Goal: Task Accomplishment & Management: Complete application form

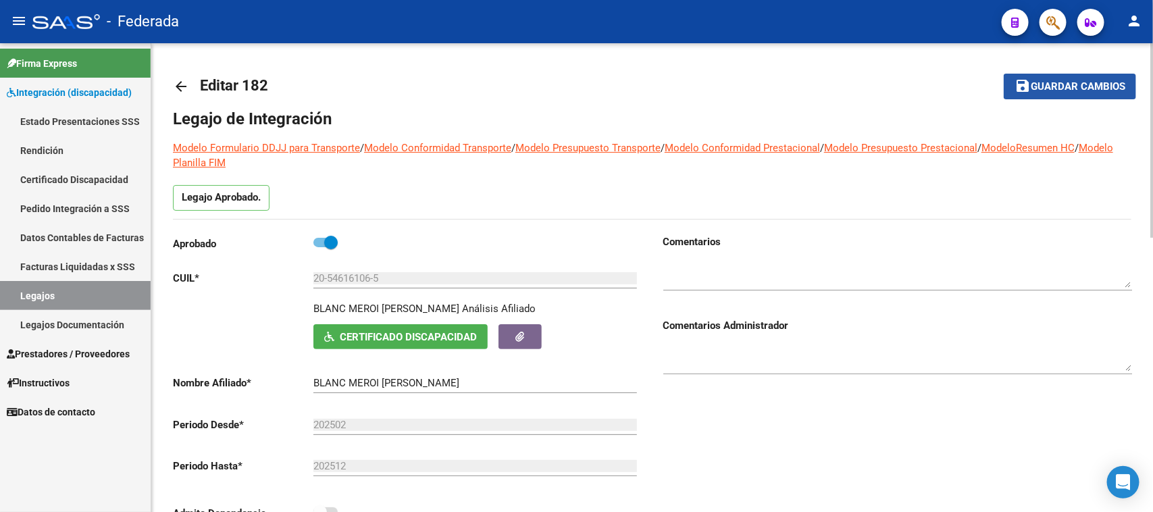
click at [1091, 76] on button "save Guardar cambios" at bounding box center [1070, 86] width 132 height 25
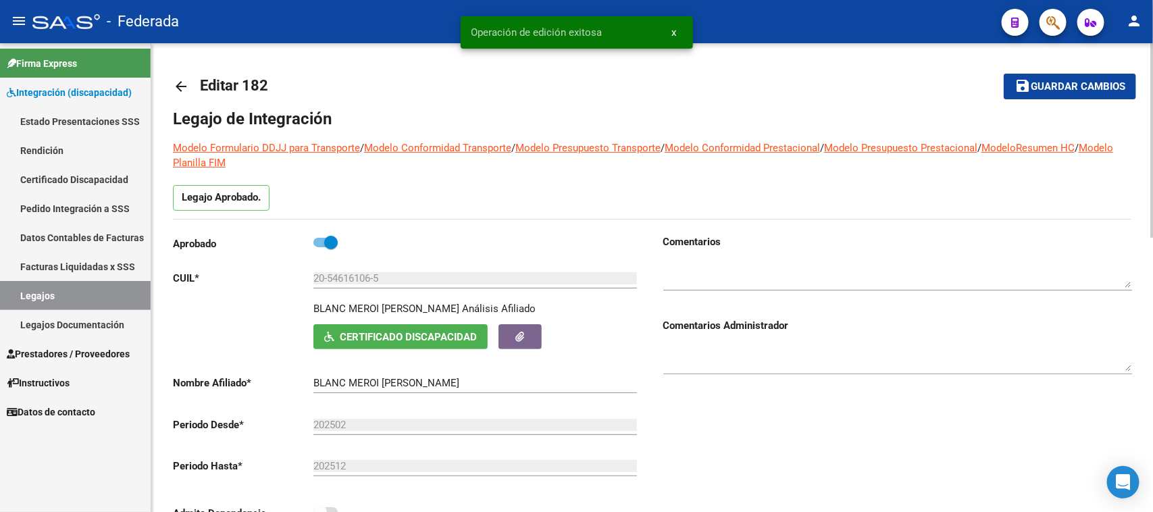
scroll to position [338, 0]
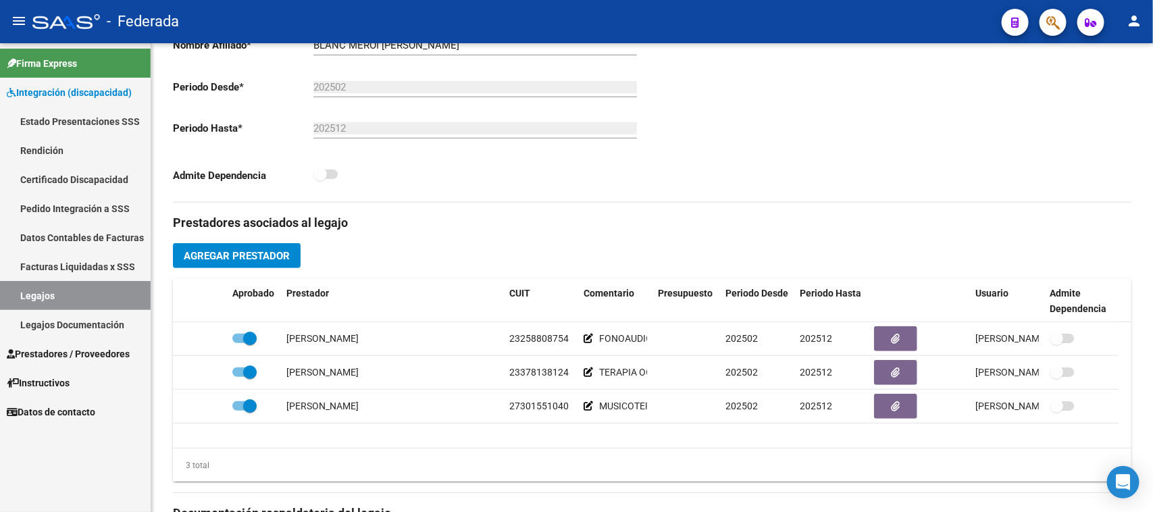
click at [98, 291] on link "Legajos" at bounding box center [75, 295] width 151 height 29
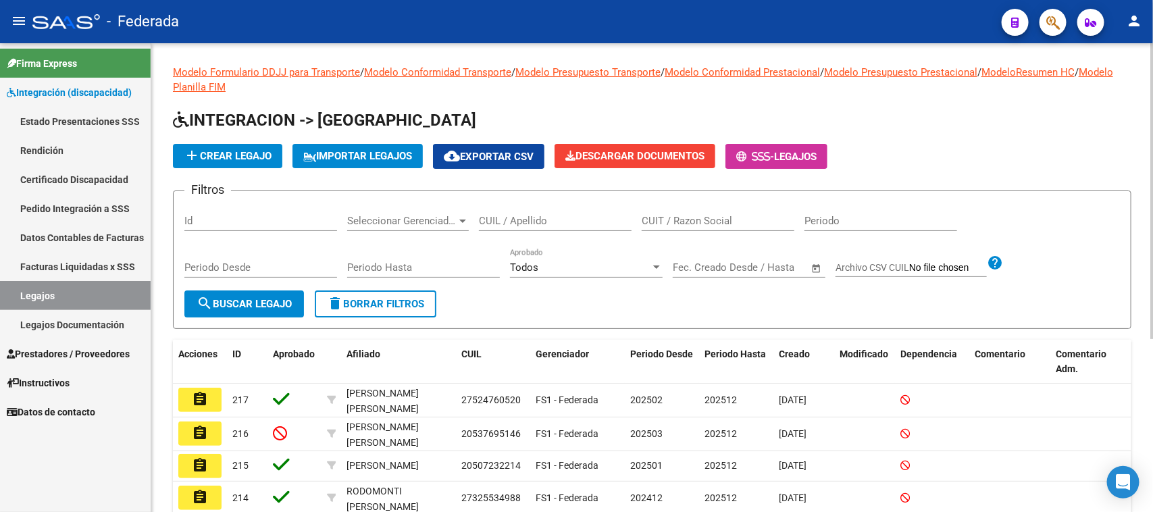
click at [536, 216] on input "CUIL / Apellido" at bounding box center [555, 221] width 153 height 12
paste input "23497178789"
type input "23497178789"
click at [291, 302] on span "search Buscar Legajo" at bounding box center [244, 304] width 95 height 12
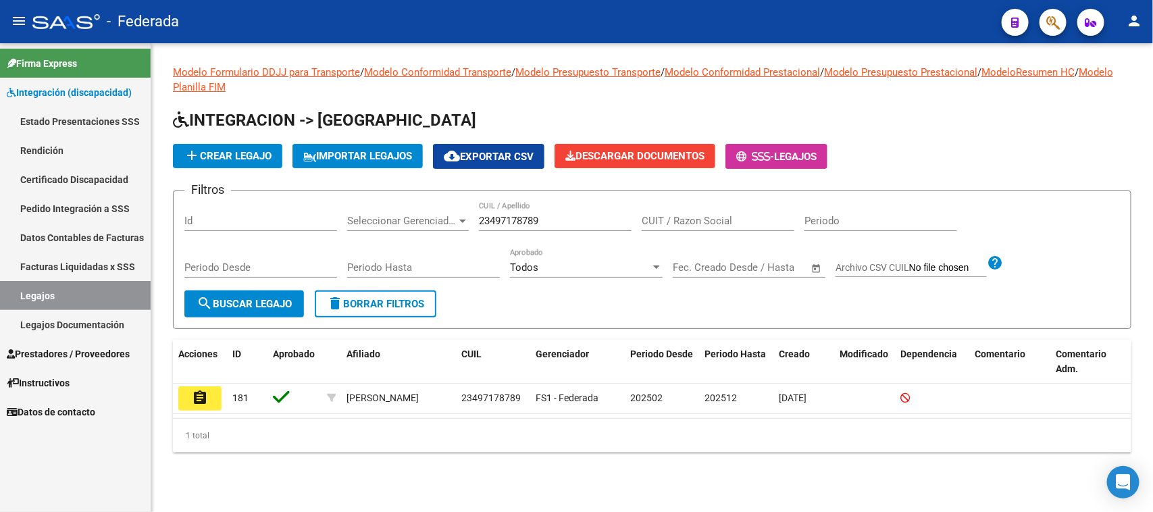
drag, startPoint x: 207, startPoint y: 397, endPoint x: 215, endPoint y: 401, distance: 8.5
click at [215, 401] on button "assignment" at bounding box center [199, 398] width 43 height 24
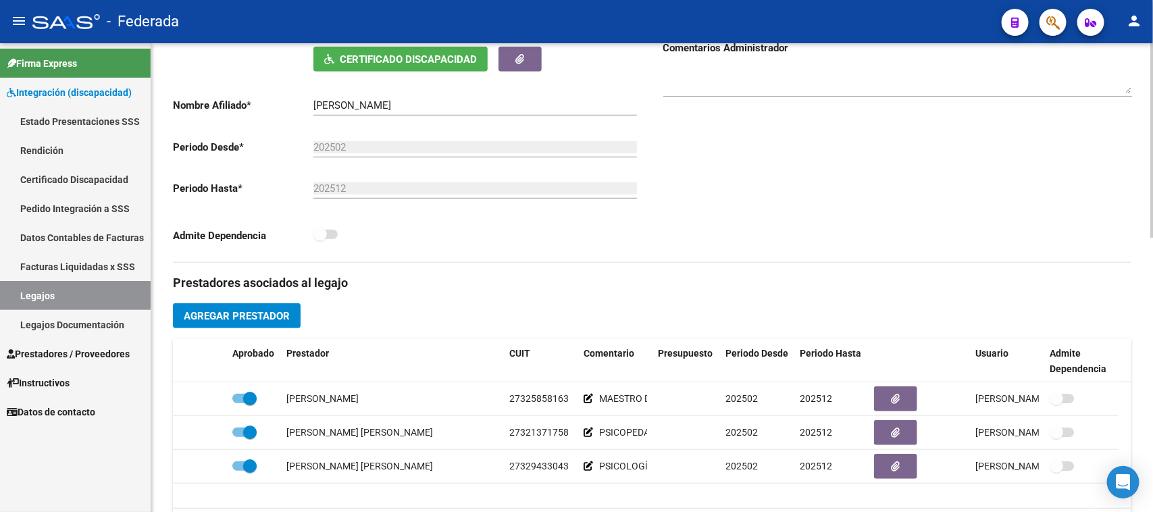
scroll to position [253, 0]
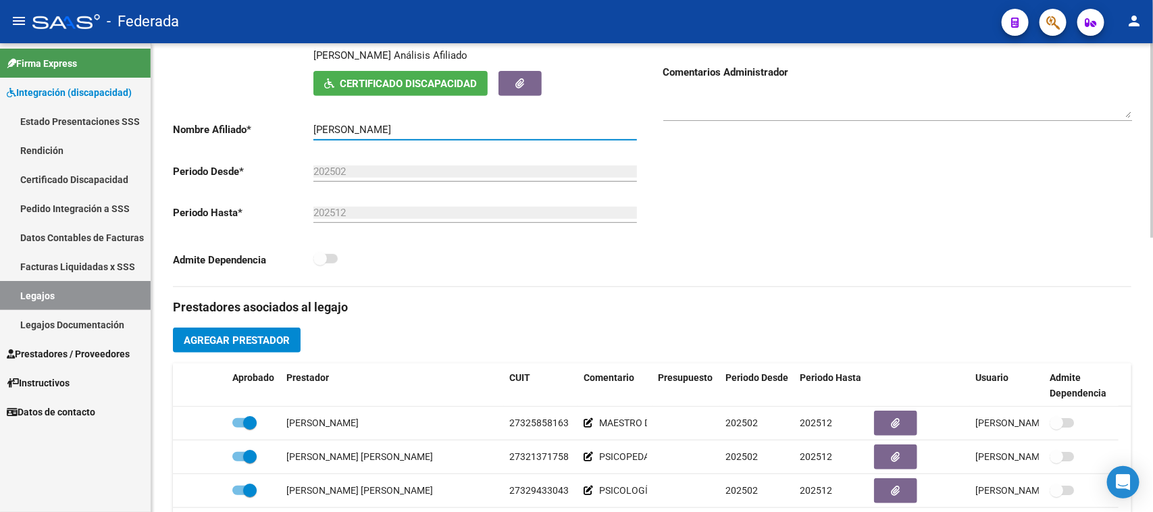
click at [328, 129] on input "[PERSON_NAME]" at bounding box center [476, 130] width 324 height 12
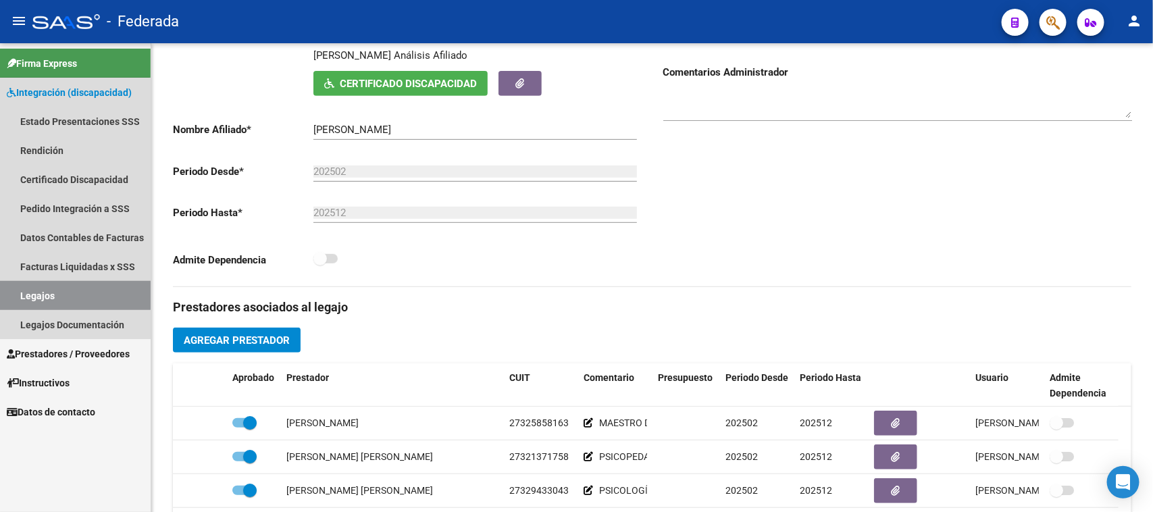
click at [41, 284] on link "Legajos" at bounding box center [75, 295] width 151 height 29
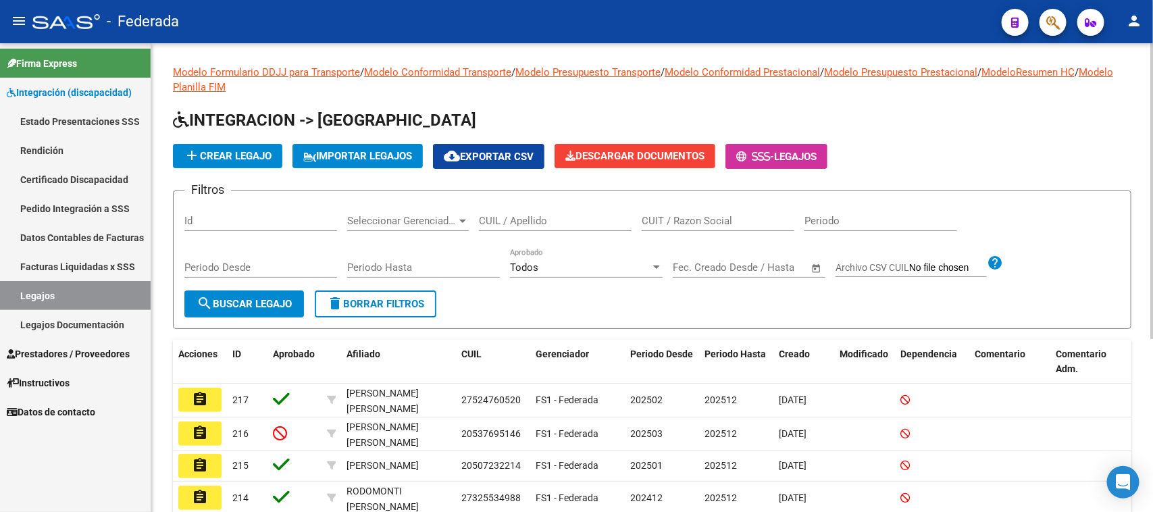
click at [543, 216] on input "CUIL / Apellido" at bounding box center [555, 221] width 153 height 12
paste input "27319185351"
type input "27319185351"
click at [281, 303] on span "search Buscar Legajo" at bounding box center [244, 304] width 95 height 12
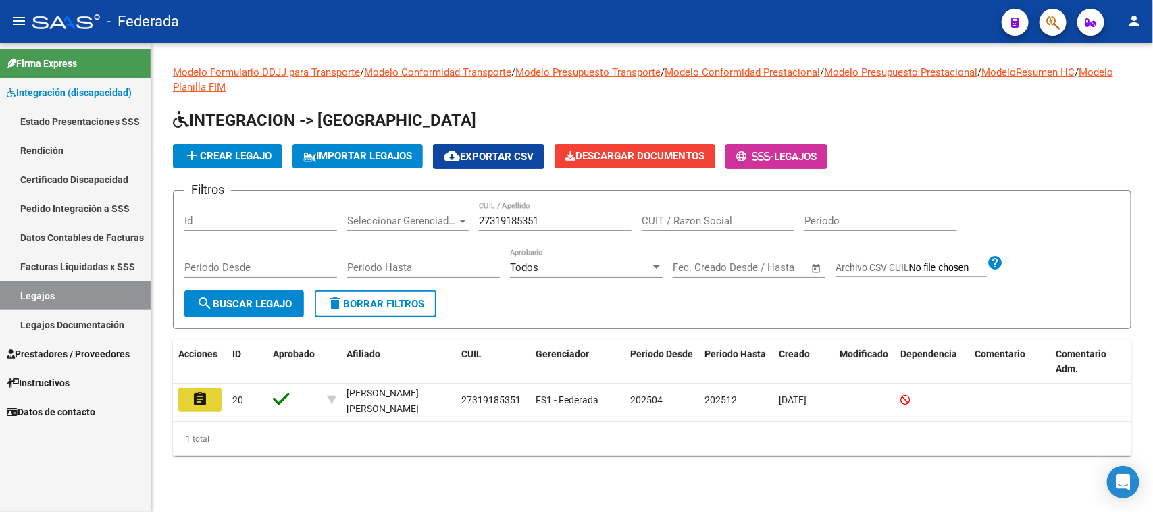
click at [197, 396] on mat-icon "assignment" at bounding box center [200, 399] width 16 height 16
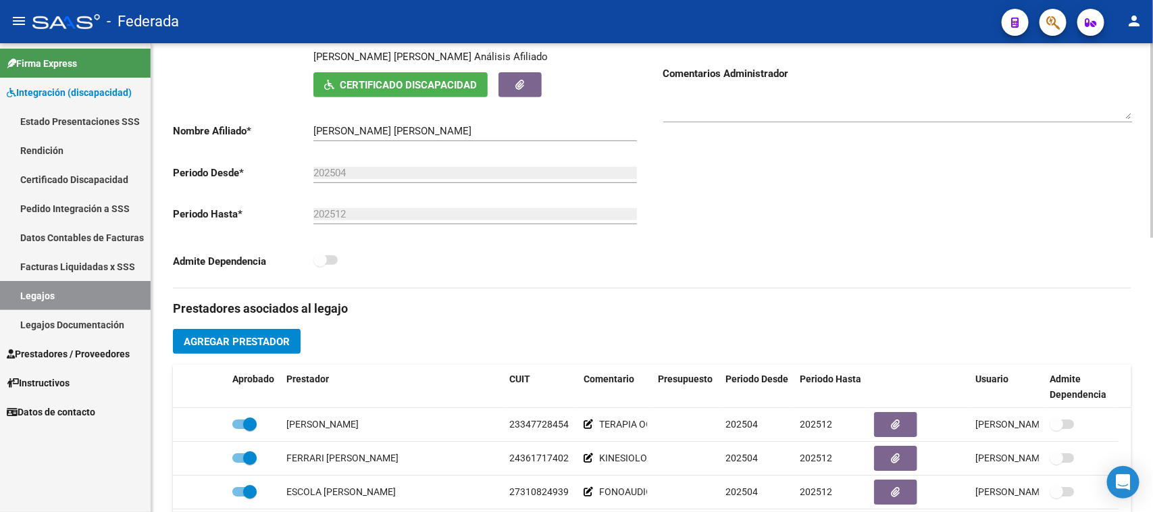
scroll to position [169, 0]
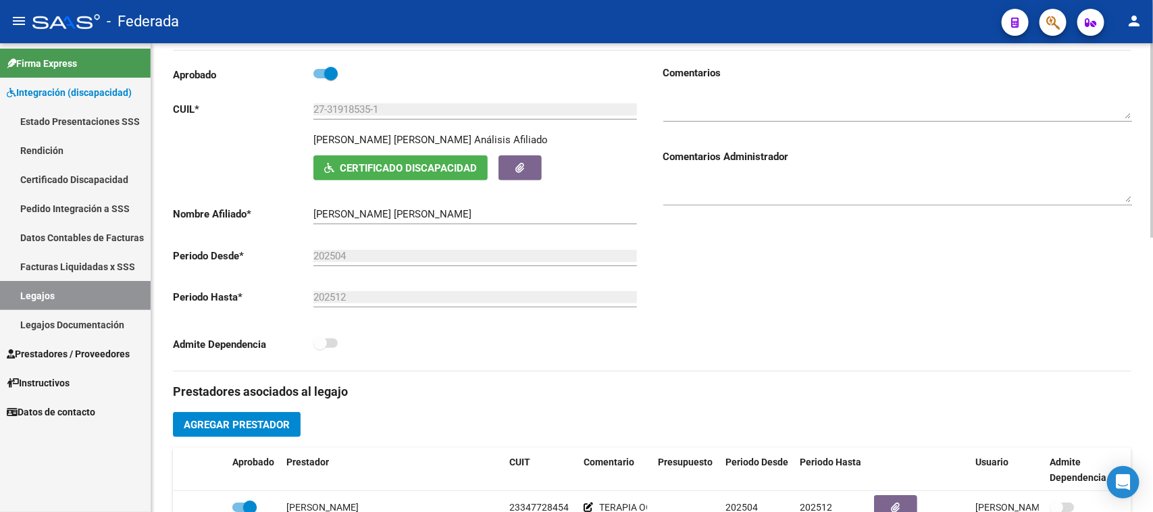
click at [325, 211] on input "[PERSON_NAME] [PERSON_NAME]" at bounding box center [476, 214] width 324 height 12
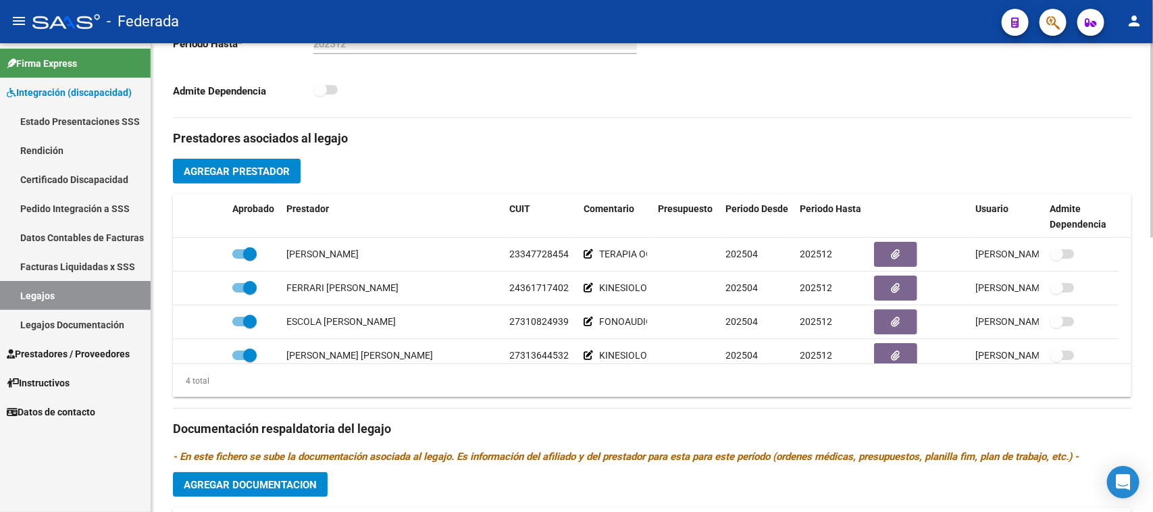
scroll to position [253, 0]
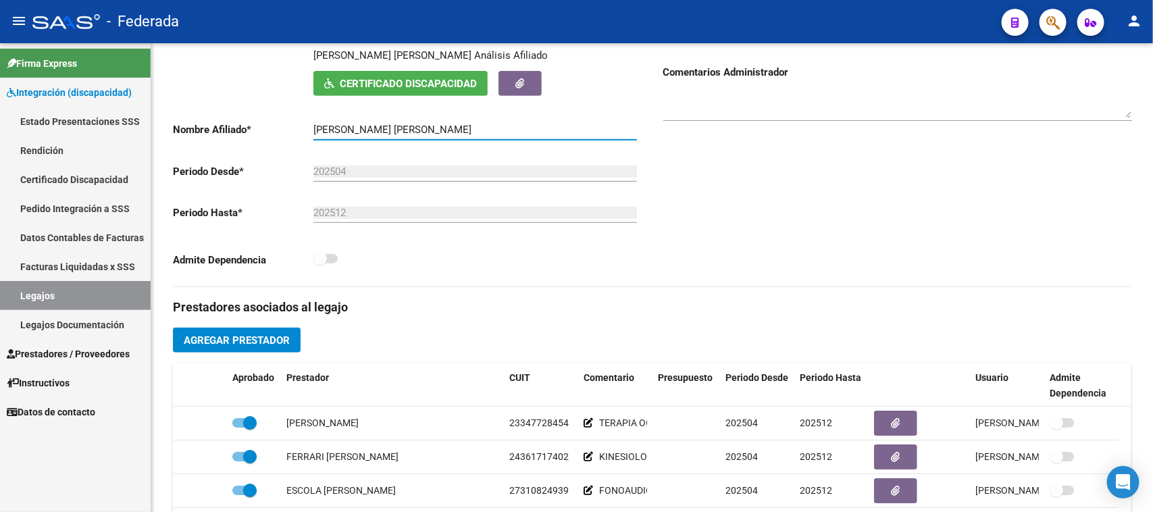
click at [125, 299] on link "Legajos" at bounding box center [75, 295] width 151 height 29
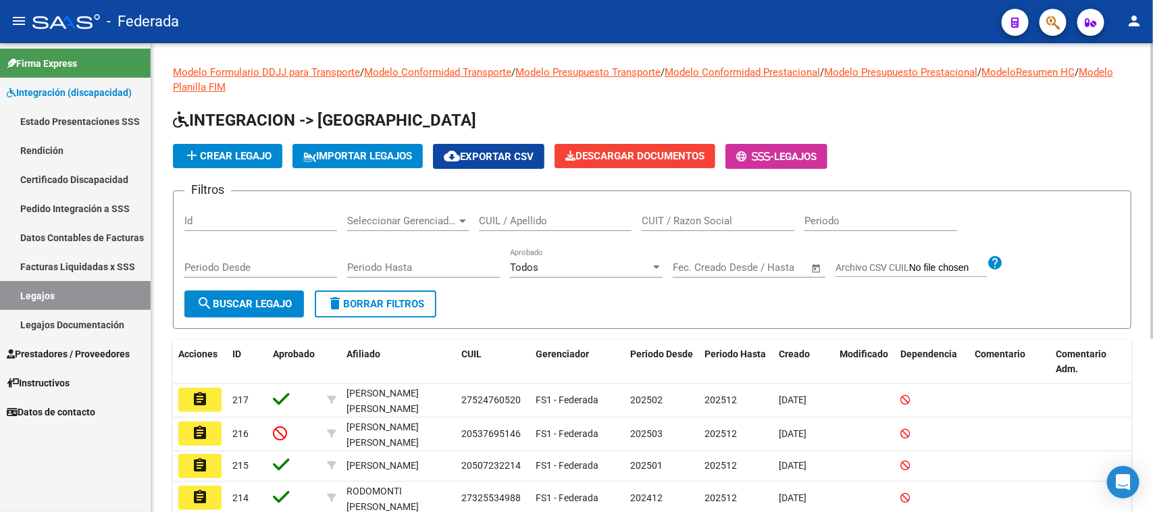
click at [510, 215] on input "CUIL / Apellido" at bounding box center [555, 221] width 153 height 12
paste input "20556541400"
type input "20556541400"
click at [267, 294] on button "search Buscar Legajo" at bounding box center [244, 304] width 120 height 27
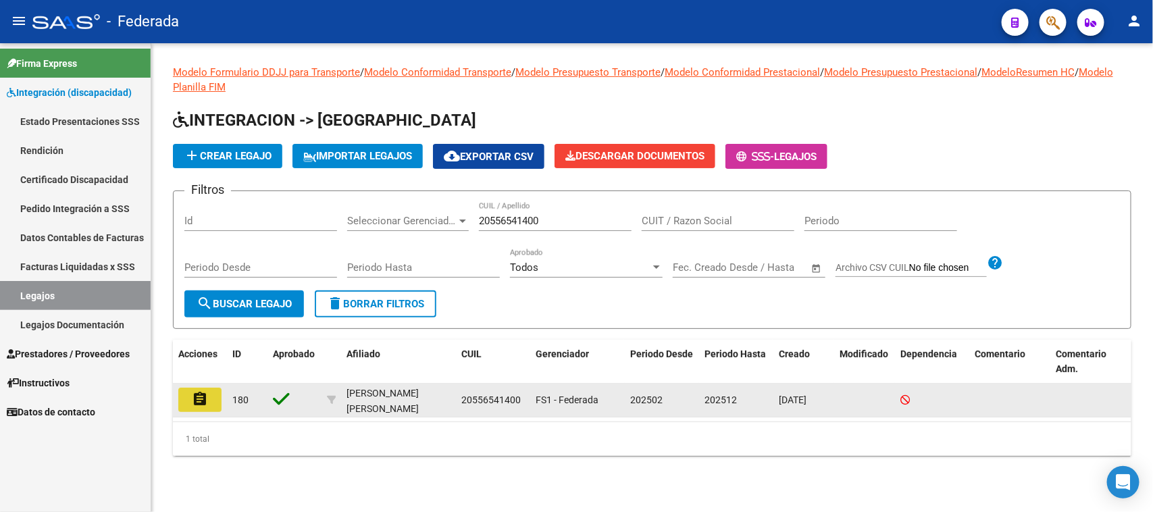
click at [210, 399] on button "assignment" at bounding box center [199, 400] width 43 height 24
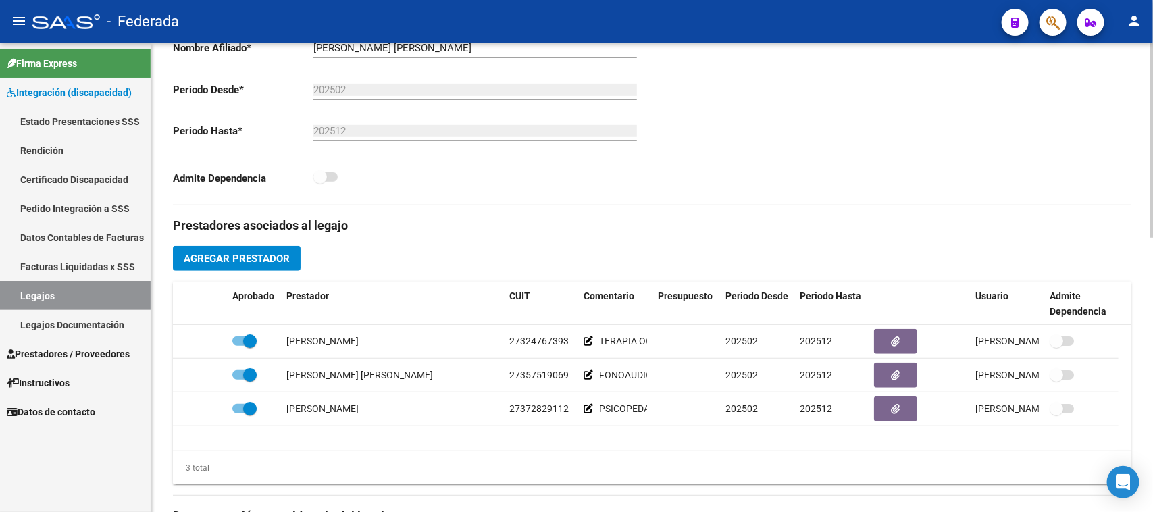
scroll to position [338, 0]
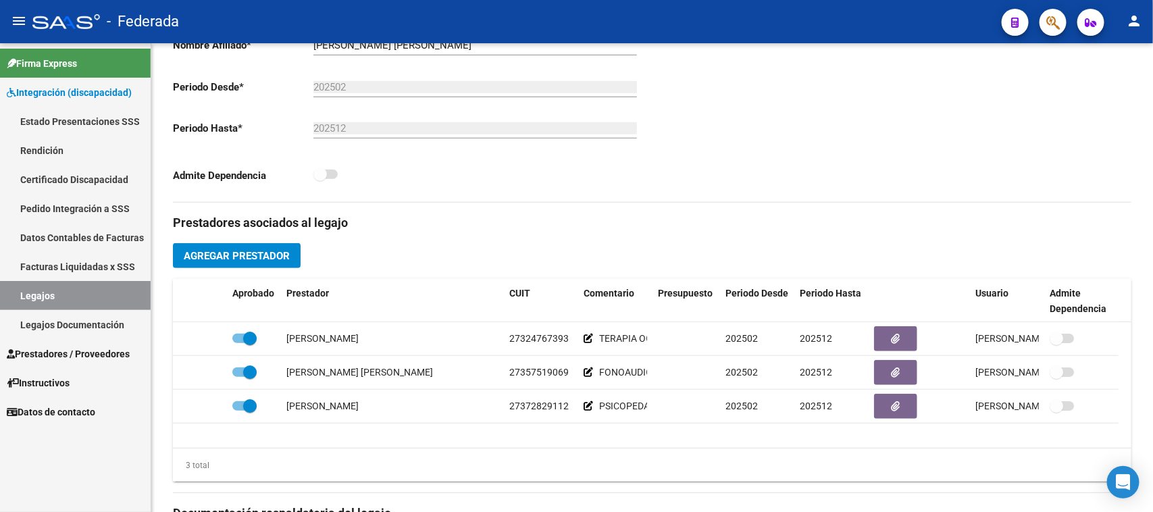
click at [123, 297] on link "Legajos" at bounding box center [75, 295] width 151 height 29
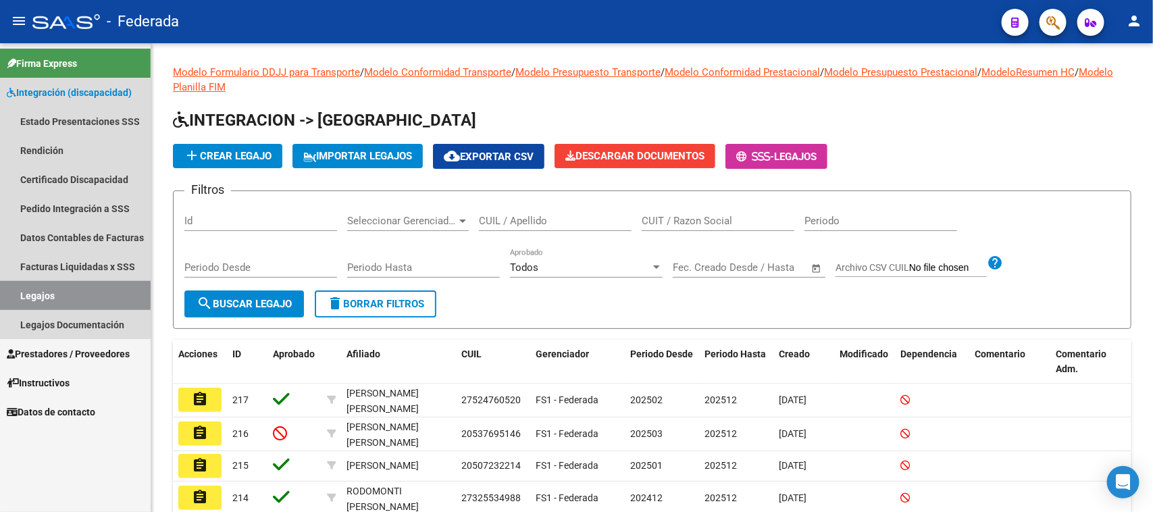
click at [44, 292] on link "Legajos" at bounding box center [75, 295] width 151 height 29
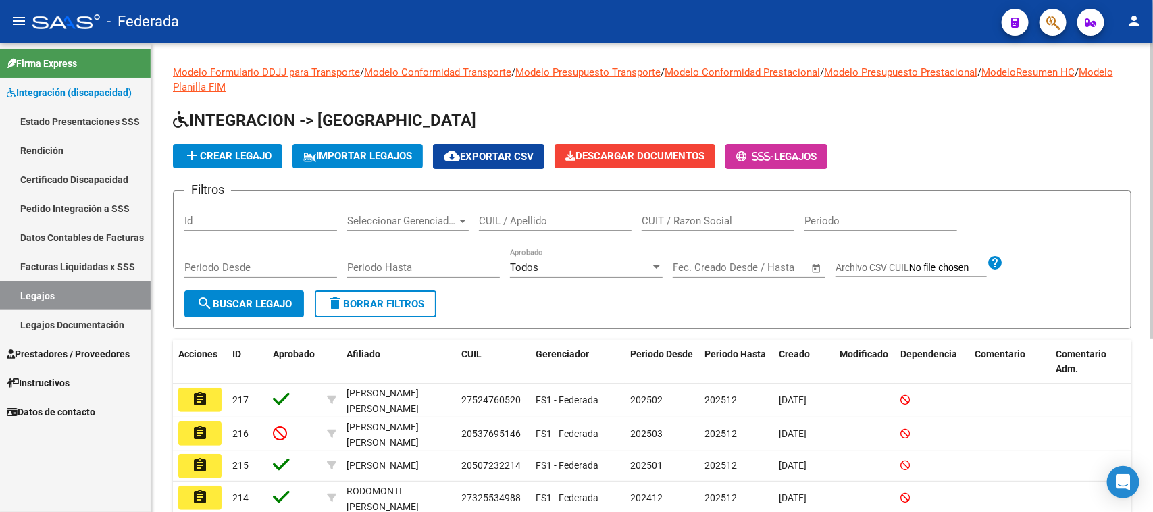
click at [503, 211] on div "CUIL / Apellido" at bounding box center [555, 216] width 153 height 29
paste input "20590573575"
type input "20590573575"
click at [239, 305] on span "search Buscar Legajo" at bounding box center [244, 304] width 95 height 12
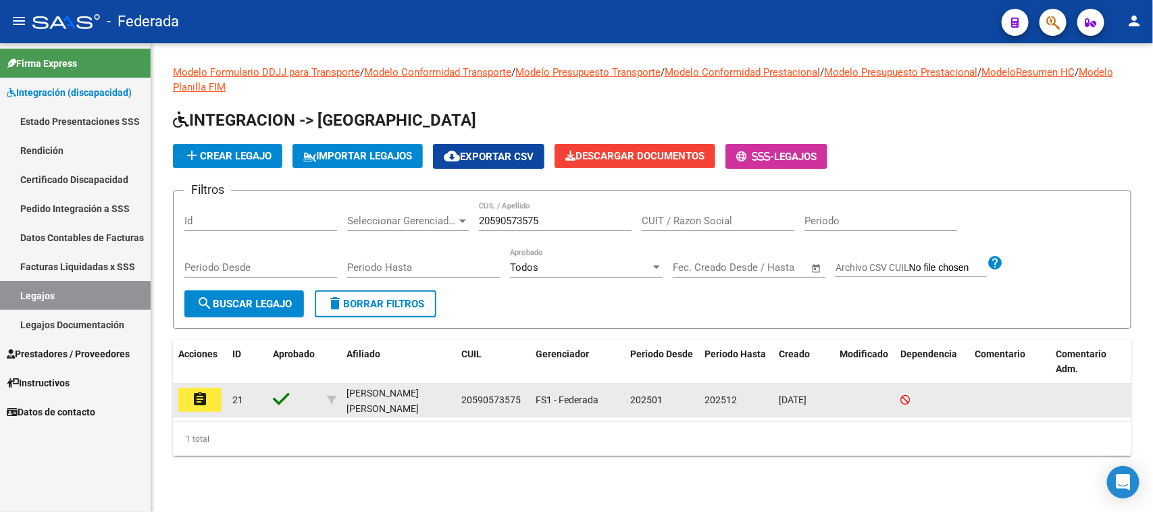
click at [203, 403] on mat-icon "assignment" at bounding box center [200, 399] width 16 height 16
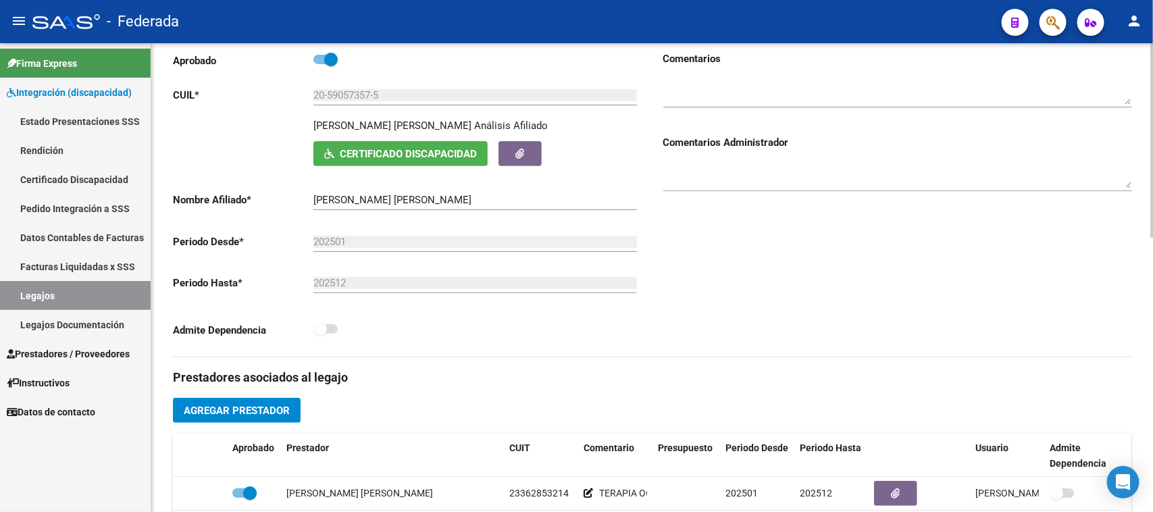
scroll to position [169, 0]
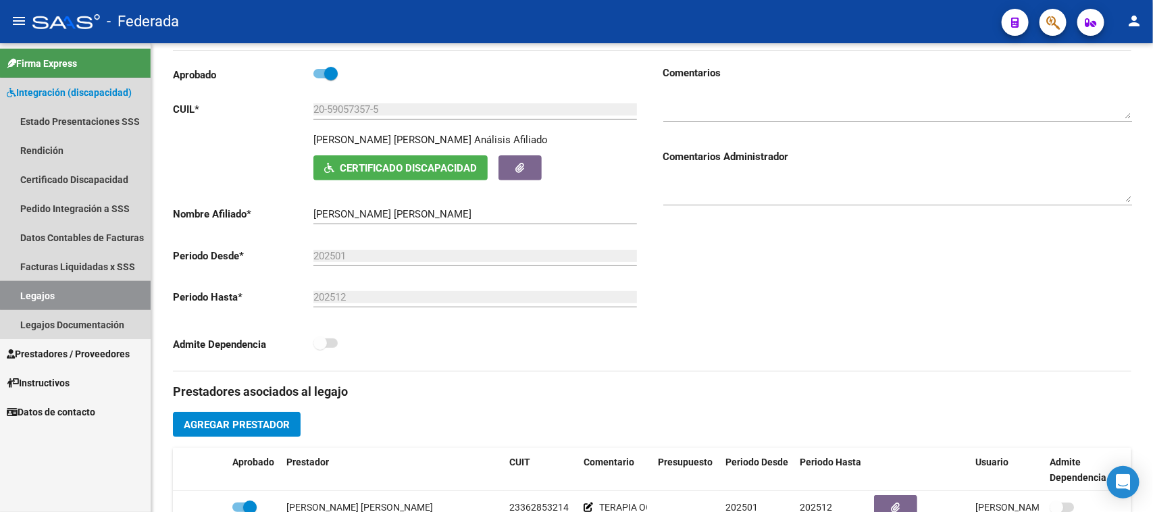
click at [97, 292] on link "Legajos" at bounding box center [75, 295] width 151 height 29
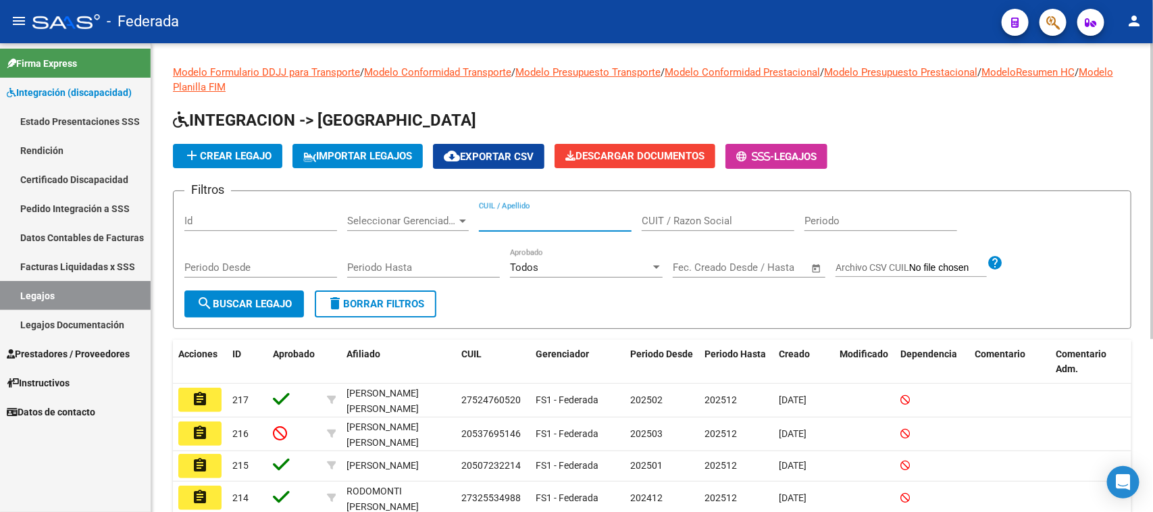
click at [514, 215] on input "CUIL / Apellido" at bounding box center [555, 221] width 153 height 12
paste input "23563826029"
type input "23563826029"
click at [270, 305] on span "search Buscar Legajo" at bounding box center [244, 304] width 95 height 12
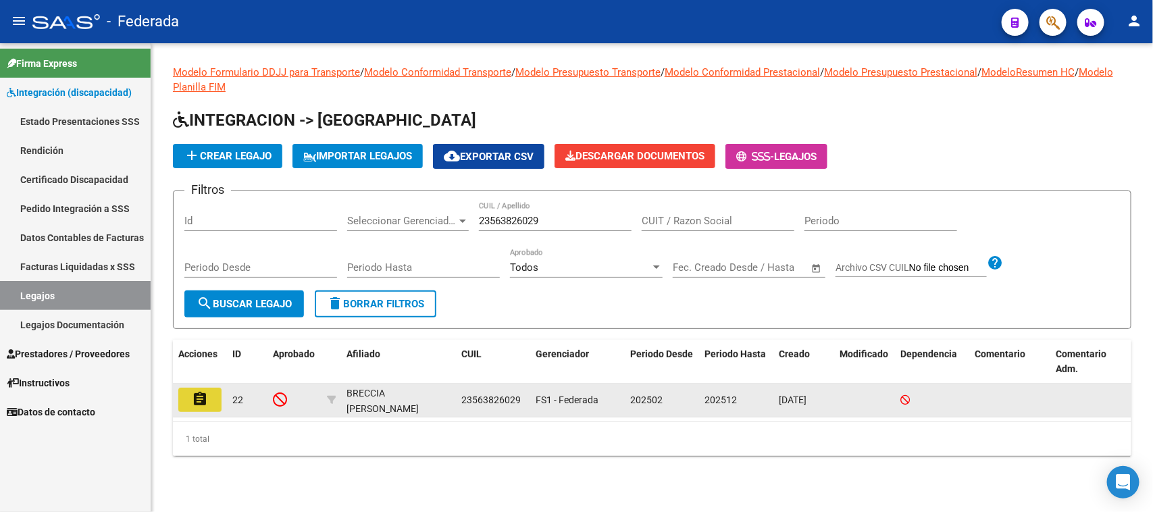
click at [203, 393] on mat-icon "assignment" at bounding box center [200, 399] width 16 height 16
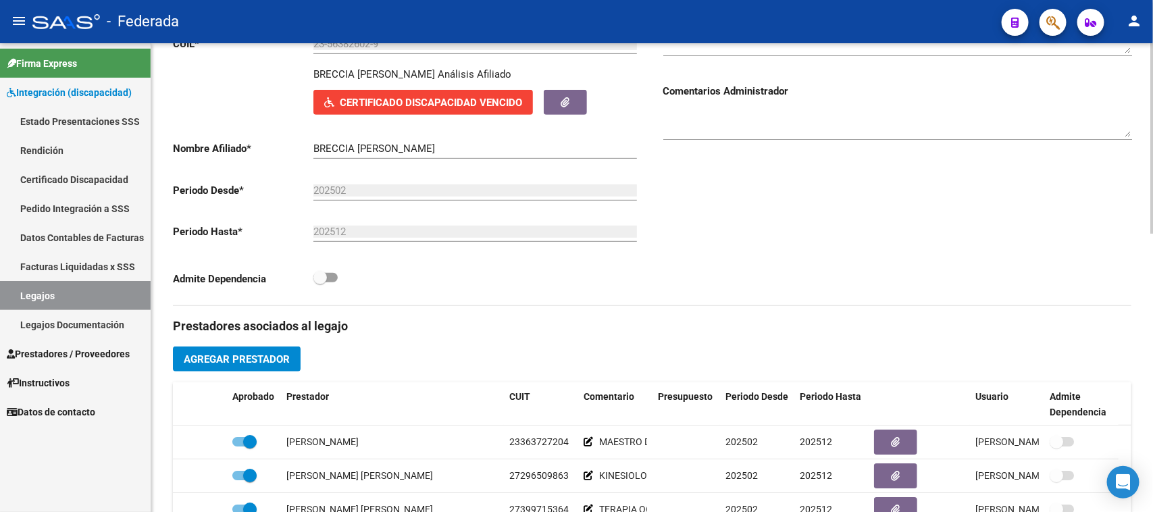
scroll to position [253, 0]
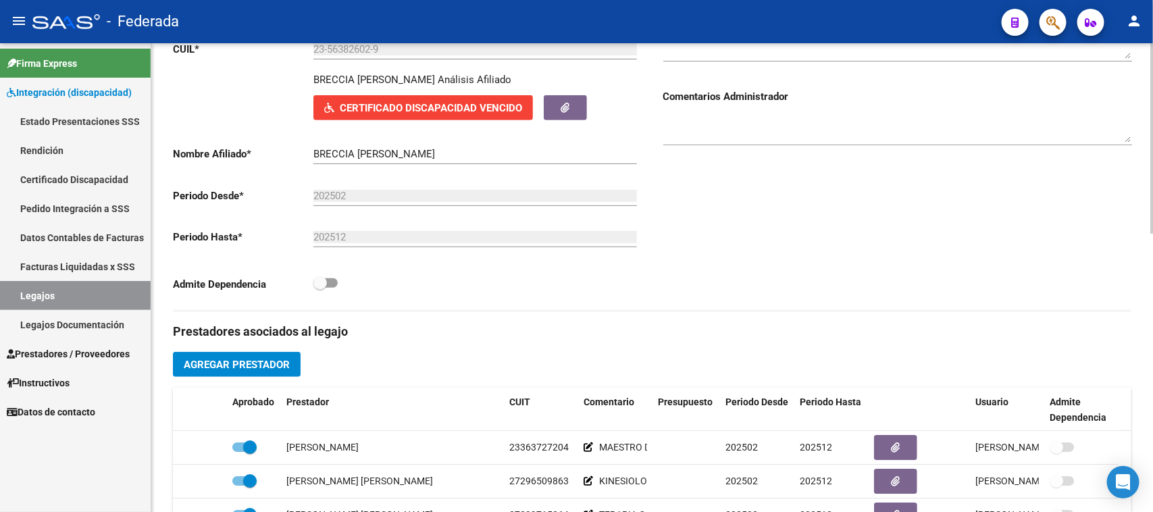
click at [321, 159] on input "BRECCIA [PERSON_NAME]" at bounding box center [476, 154] width 324 height 12
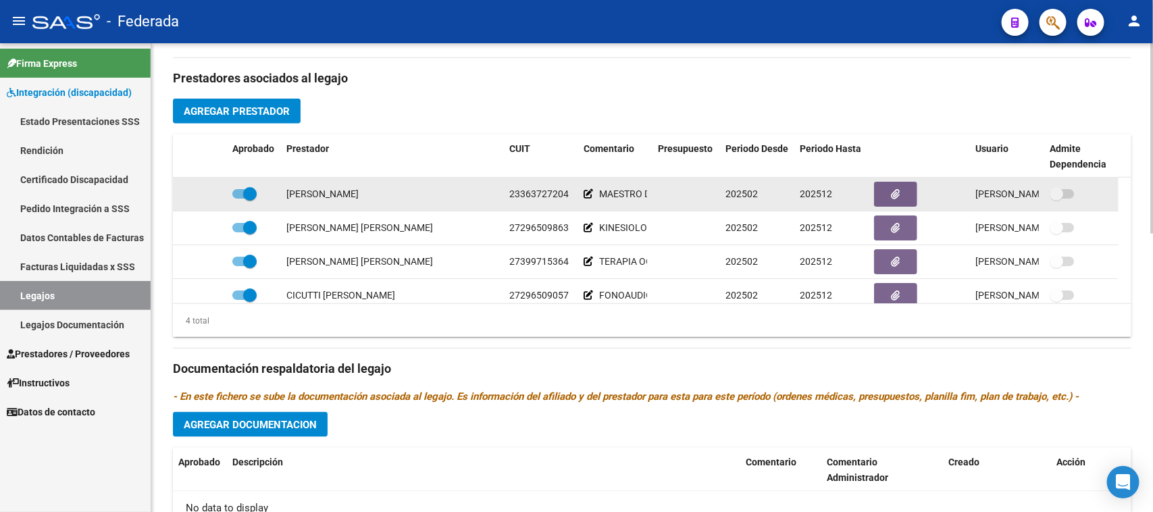
scroll to position [422, 0]
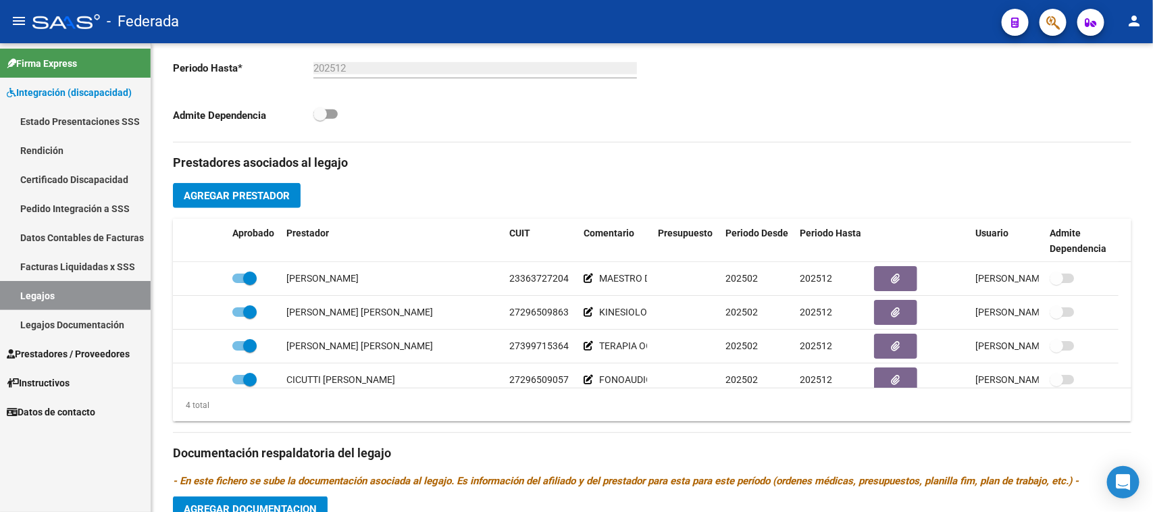
click at [132, 297] on link "Legajos" at bounding box center [75, 295] width 151 height 29
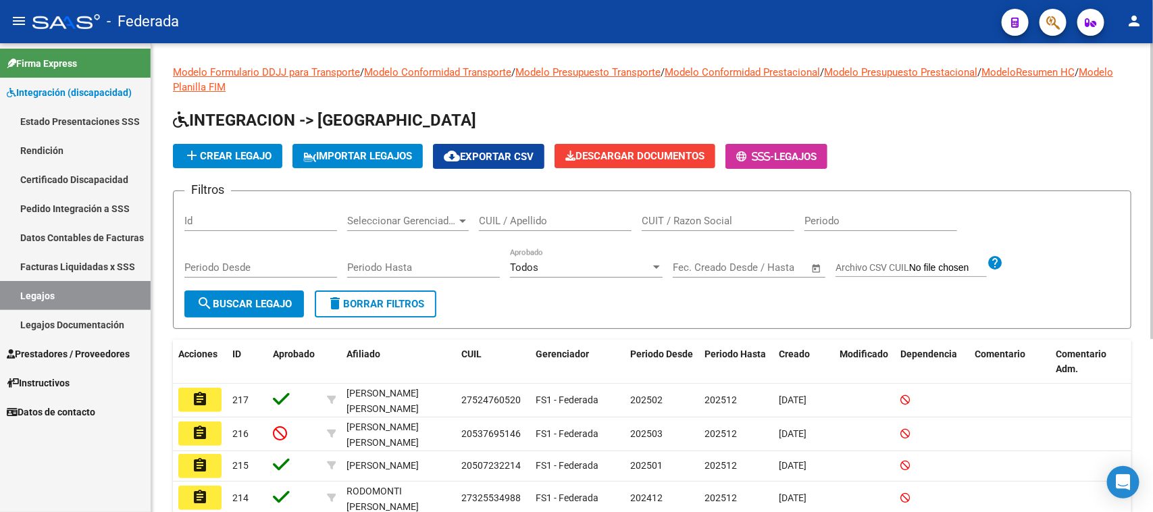
click at [509, 228] on div "CUIL / Apellido" at bounding box center [555, 216] width 153 height 29
paste input "20565068769"
type input "20565068769"
click at [269, 302] on span "search Buscar Legajo" at bounding box center [244, 304] width 95 height 12
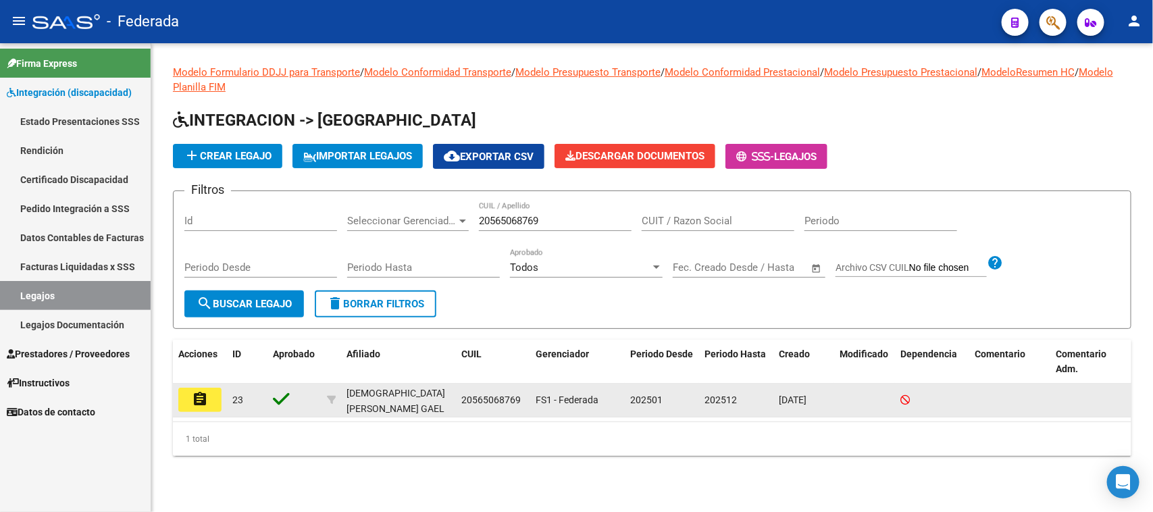
click at [196, 403] on mat-icon "assignment" at bounding box center [200, 399] width 16 height 16
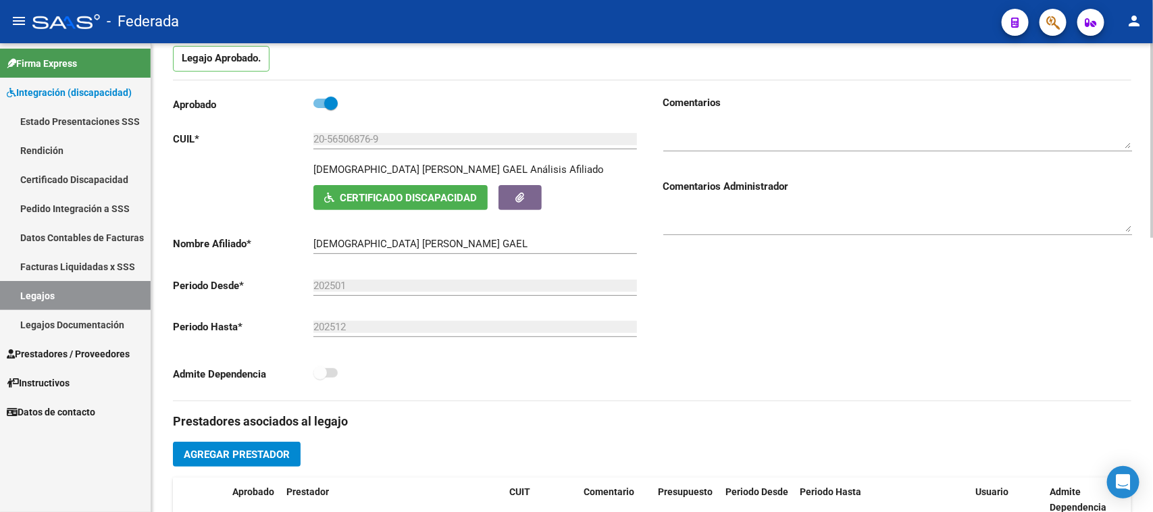
scroll to position [84, 0]
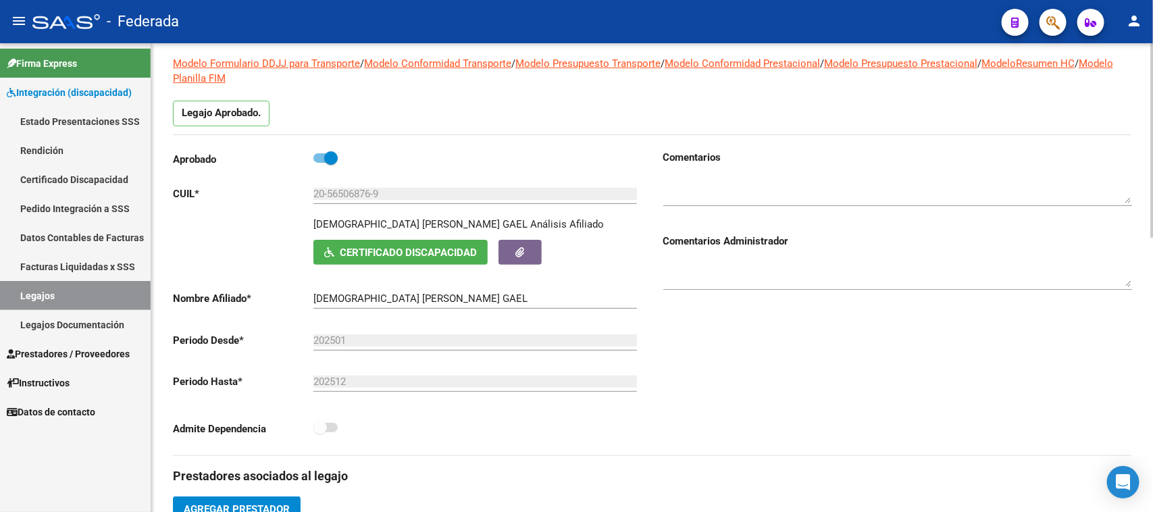
click at [326, 224] on p "[DEMOGRAPHIC_DATA] [PERSON_NAME] GAEL" at bounding box center [421, 224] width 214 height 15
copy p "[PERSON_NAME]"
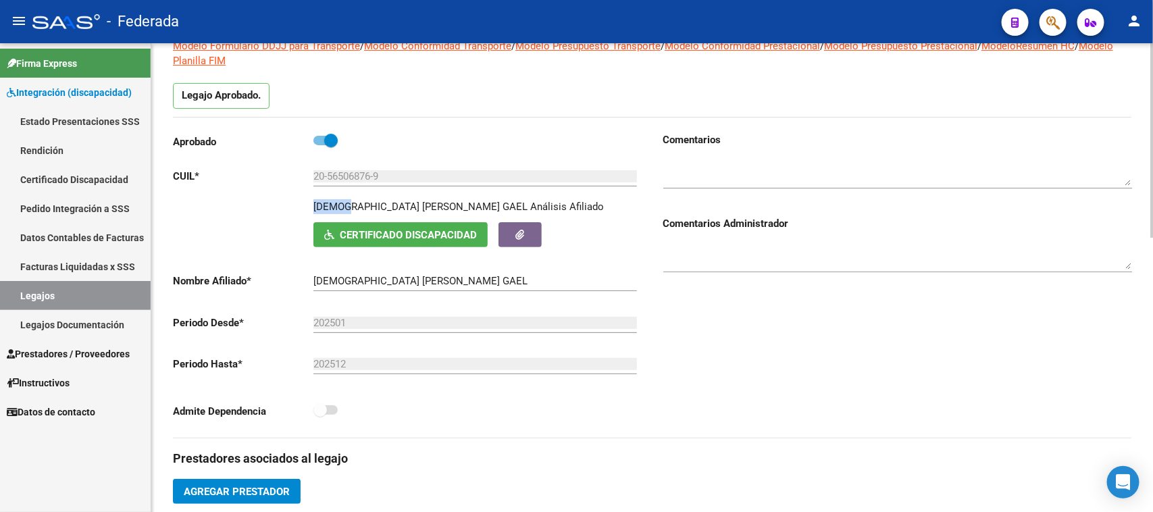
scroll to position [253, 0]
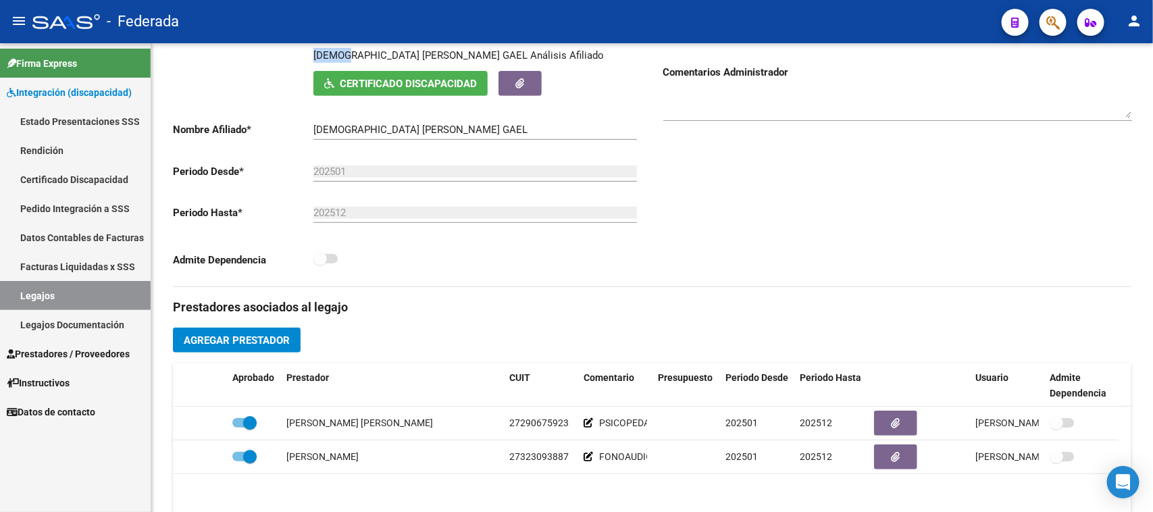
click at [93, 298] on link "Legajos" at bounding box center [75, 295] width 151 height 29
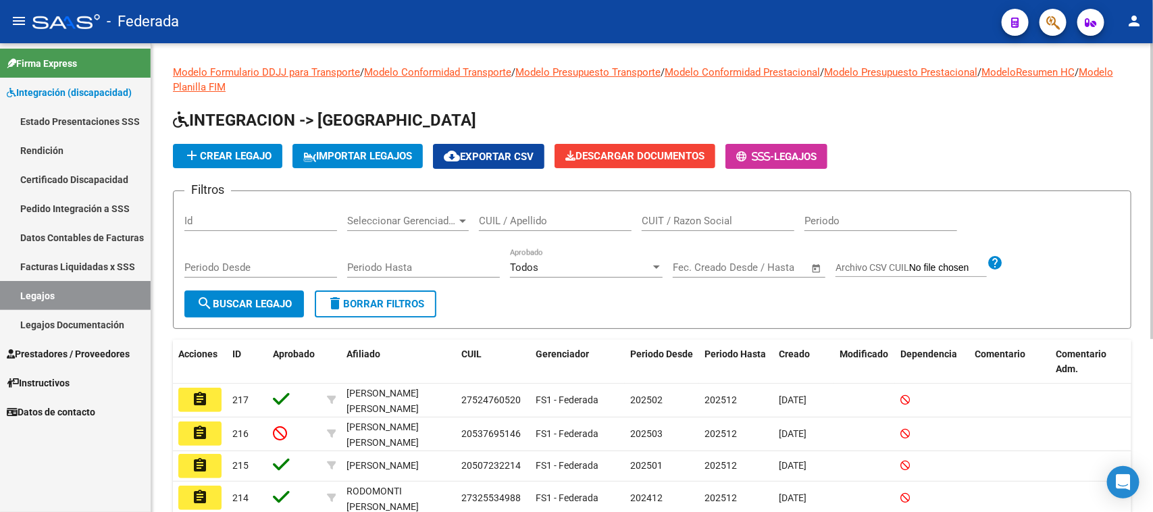
click at [509, 215] on input "CUIL / Apellido" at bounding box center [555, 221] width 153 height 12
paste input "20557119060"
type input "20557119060"
click at [281, 302] on span "search Buscar Legajo" at bounding box center [244, 304] width 95 height 12
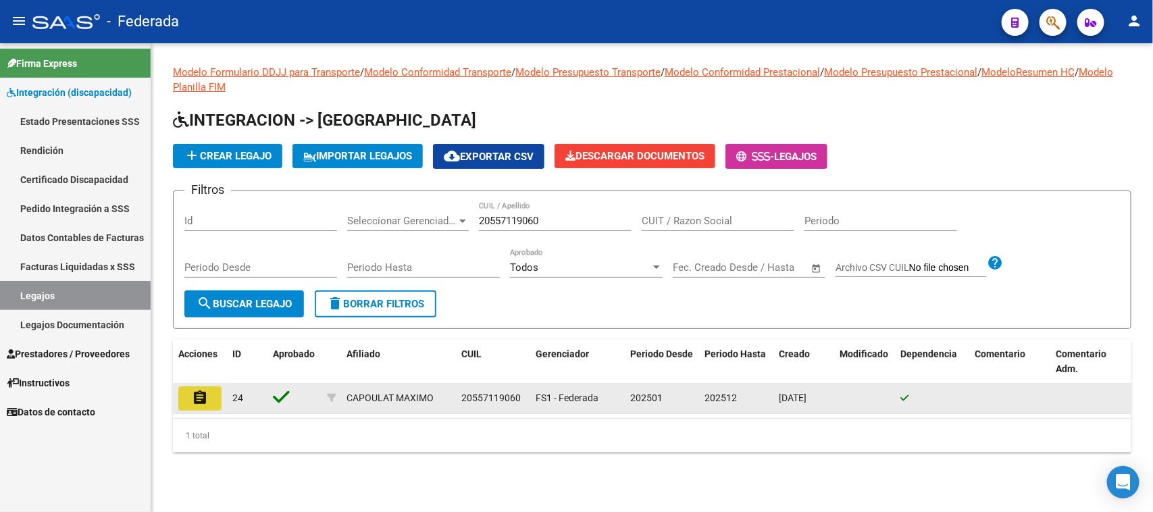
click at [209, 396] on button "assignment" at bounding box center [199, 398] width 43 height 24
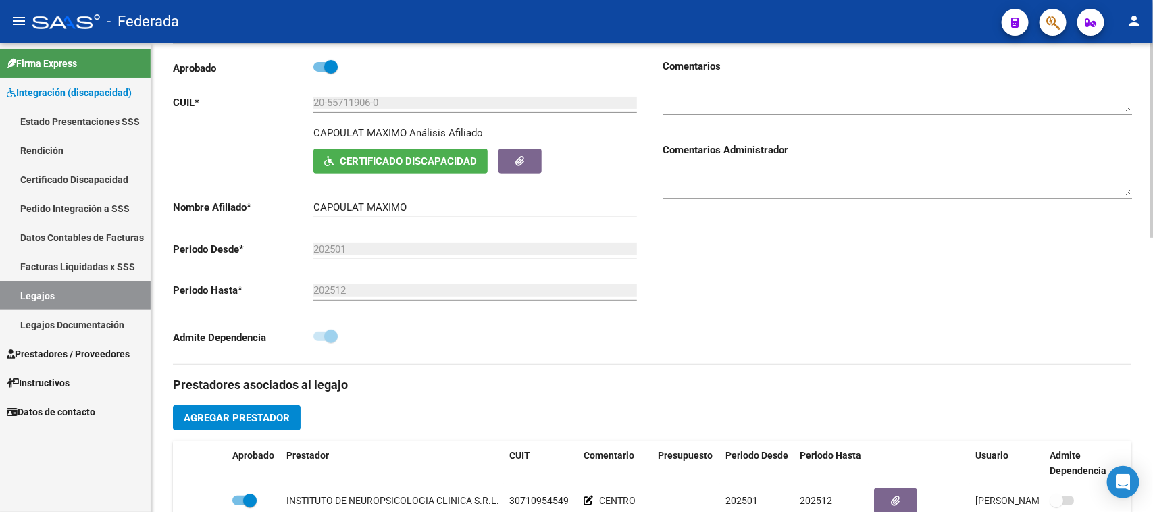
scroll to position [169, 0]
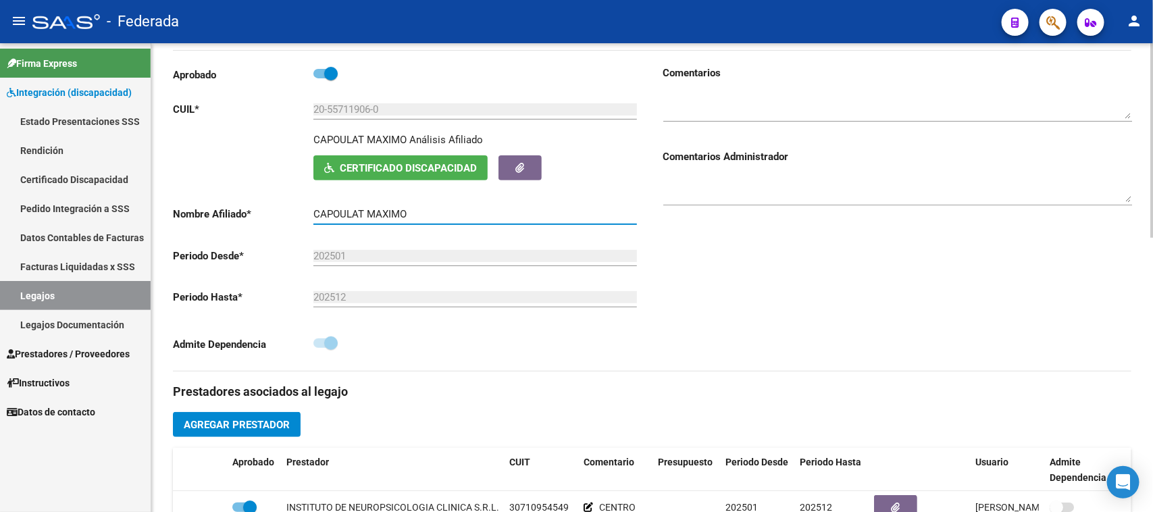
click at [322, 214] on input "CAPOULAT MAXIMO" at bounding box center [476, 214] width 324 height 12
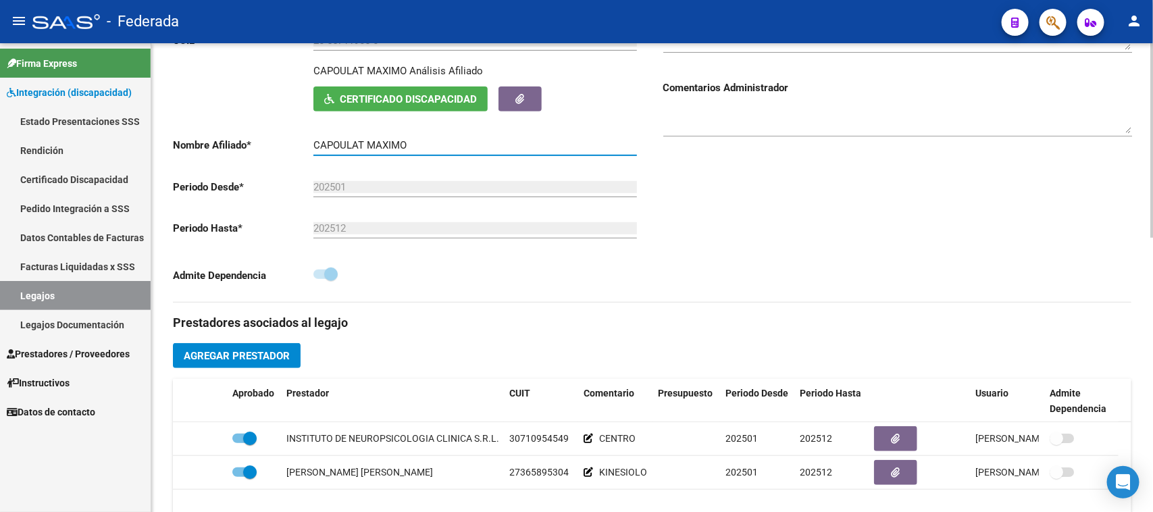
scroll to position [338, 0]
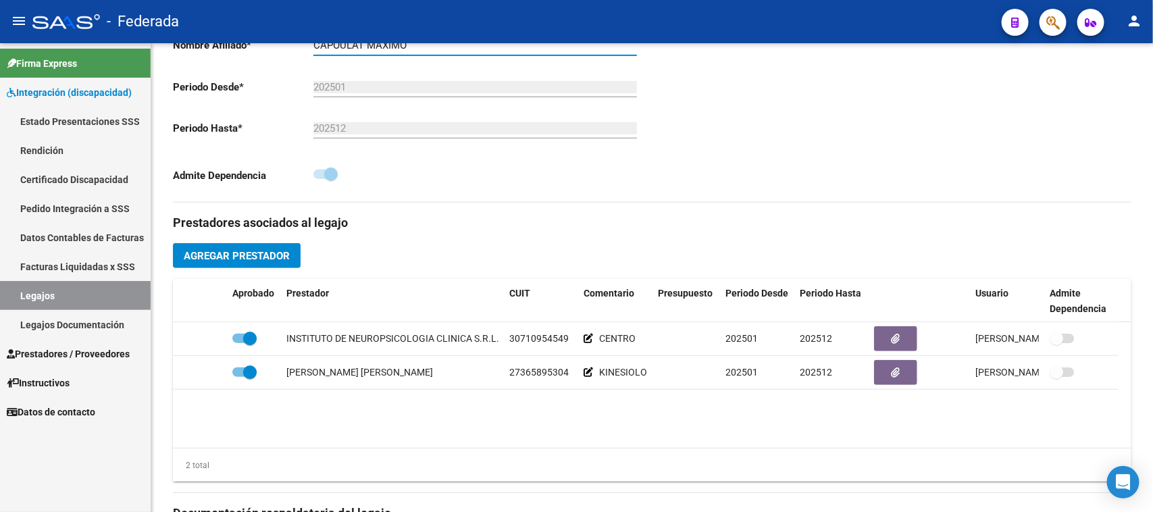
click at [123, 297] on link "Legajos" at bounding box center [75, 295] width 151 height 29
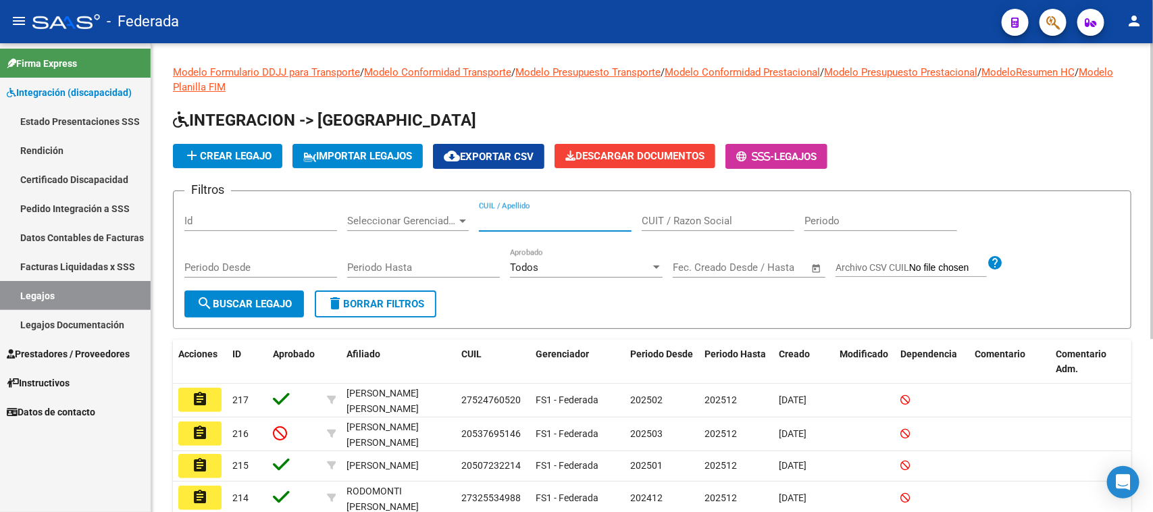
click at [535, 220] on input "CUIL / Apellido" at bounding box center [555, 221] width 153 height 12
paste input "20521561034"
type input "20521561034"
click at [262, 295] on button "search Buscar Legajo" at bounding box center [244, 304] width 120 height 27
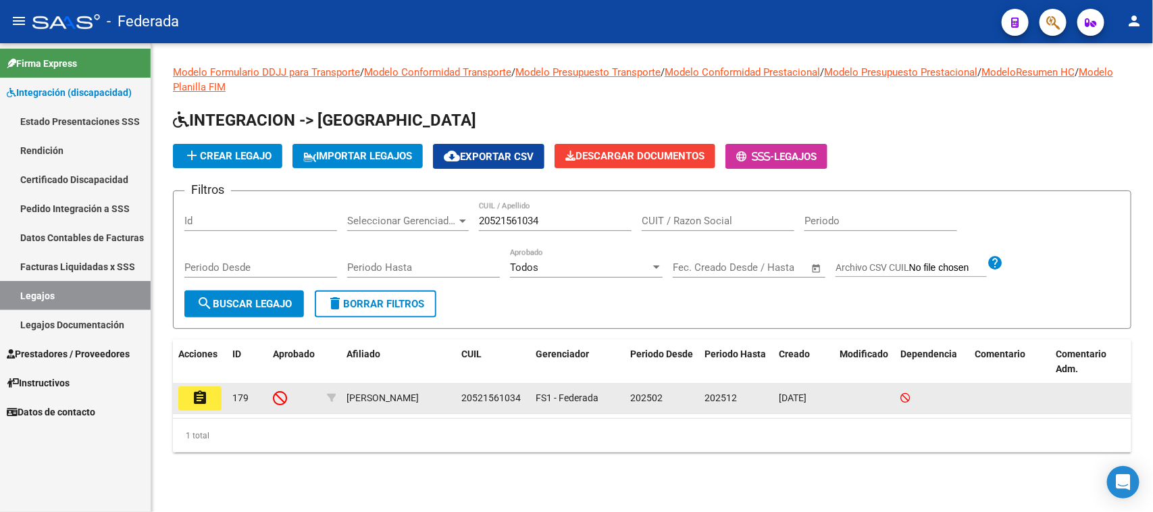
click at [204, 400] on mat-icon "assignment" at bounding box center [200, 398] width 16 height 16
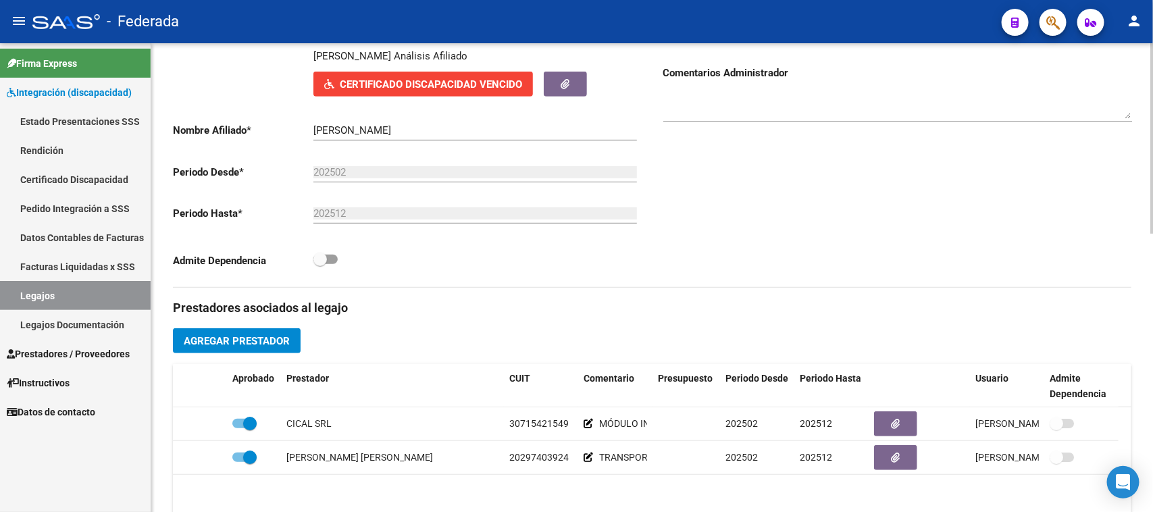
scroll to position [253, 0]
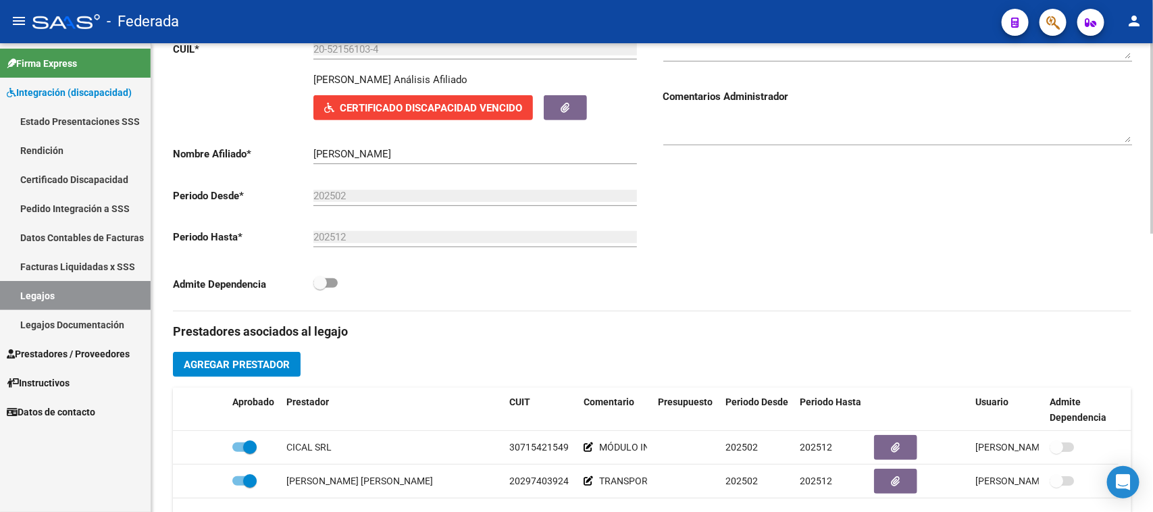
click at [322, 156] on input "[PERSON_NAME]" at bounding box center [476, 154] width 324 height 12
click at [324, 156] on input "[PERSON_NAME]" at bounding box center [476, 154] width 324 height 12
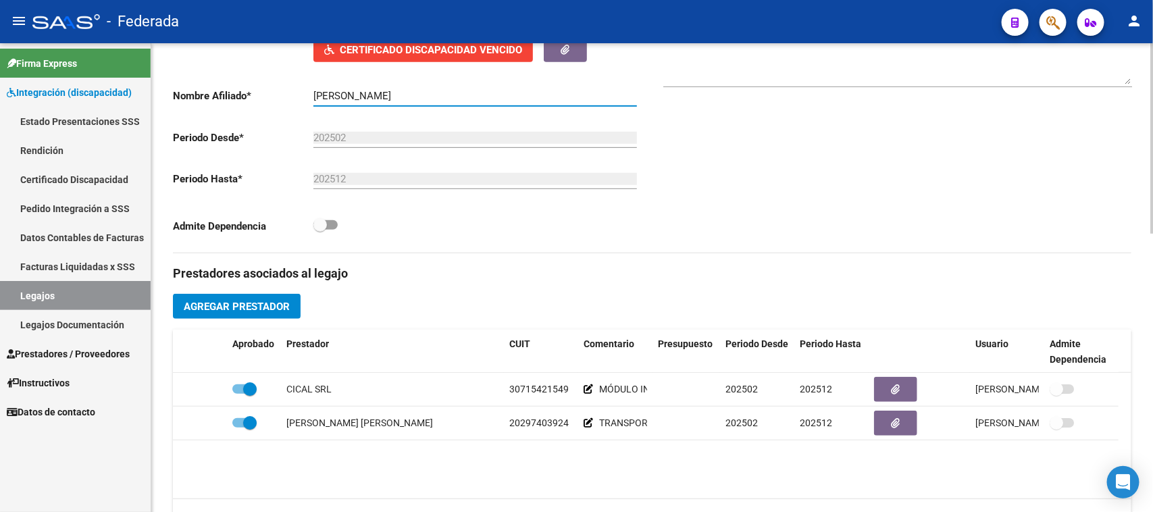
scroll to position [338, 0]
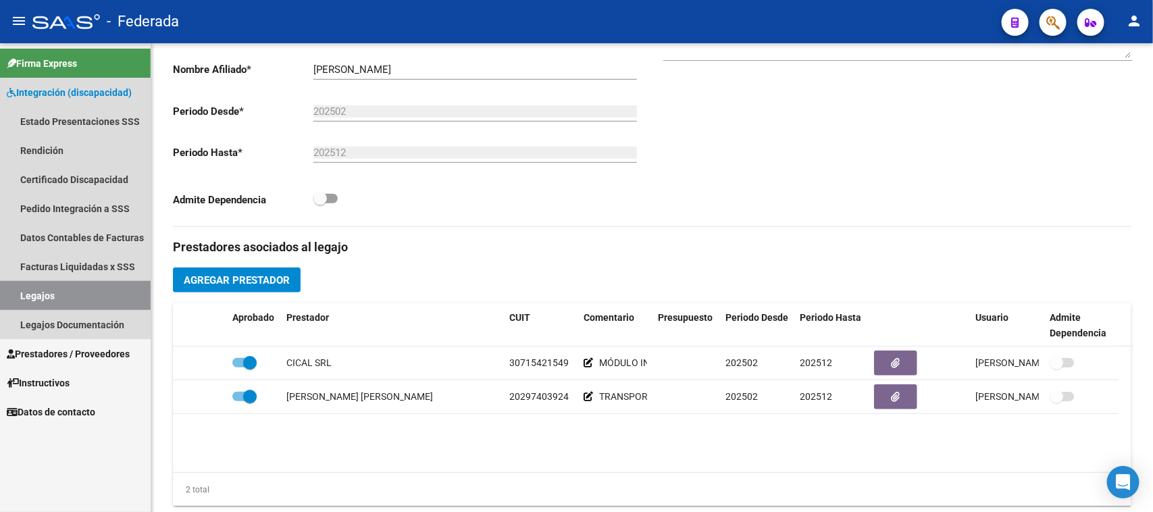
click at [102, 296] on link "Legajos" at bounding box center [75, 295] width 151 height 29
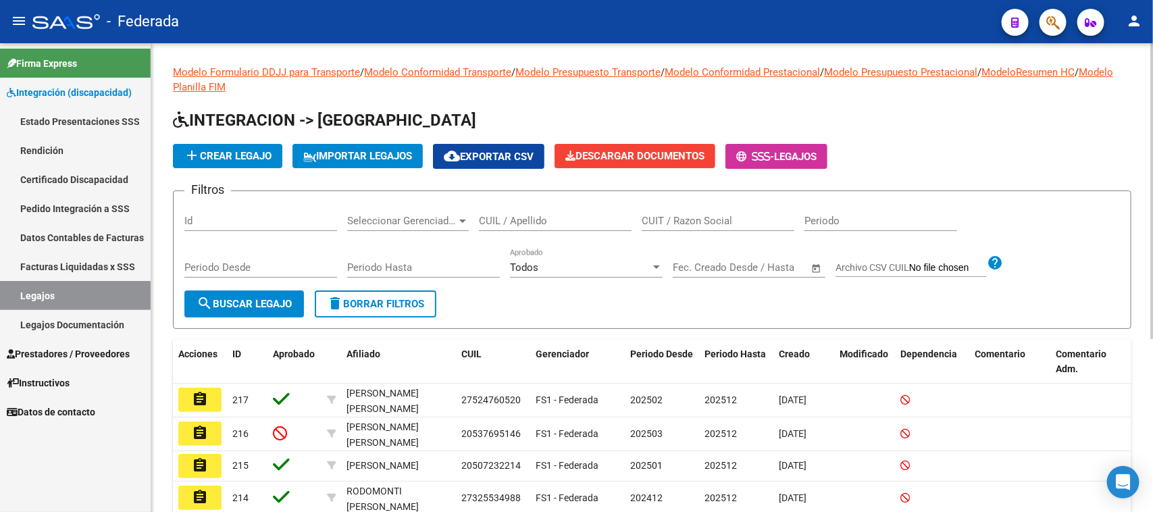
click at [529, 218] on input "CUIL / Apellido" at bounding box center [555, 221] width 153 height 12
paste input "27540307410"
type input "27540307410"
click at [278, 299] on span "search Buscar Legajo" at bounding box center [244, 304] width 95 height 12
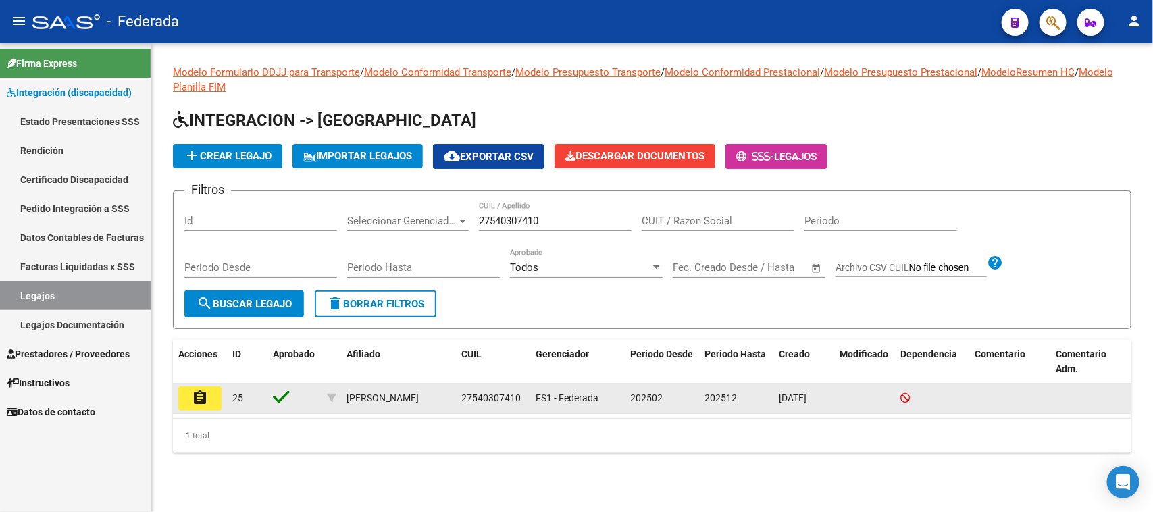
click at [207, 396] on mat-icon "assignment" at bounding box center [200, 398] width 16 height 16
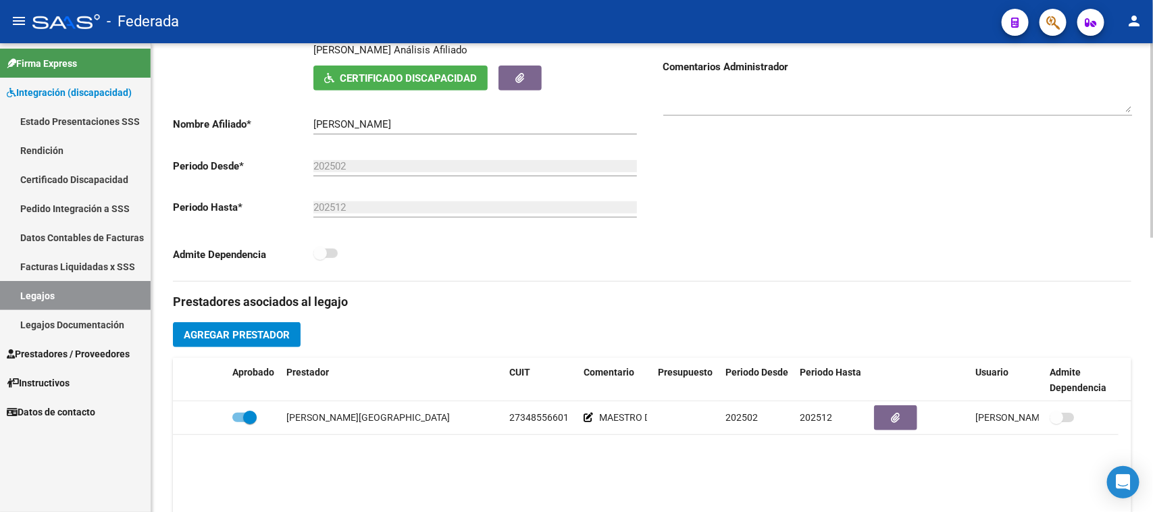
scroll to position [169, 0]
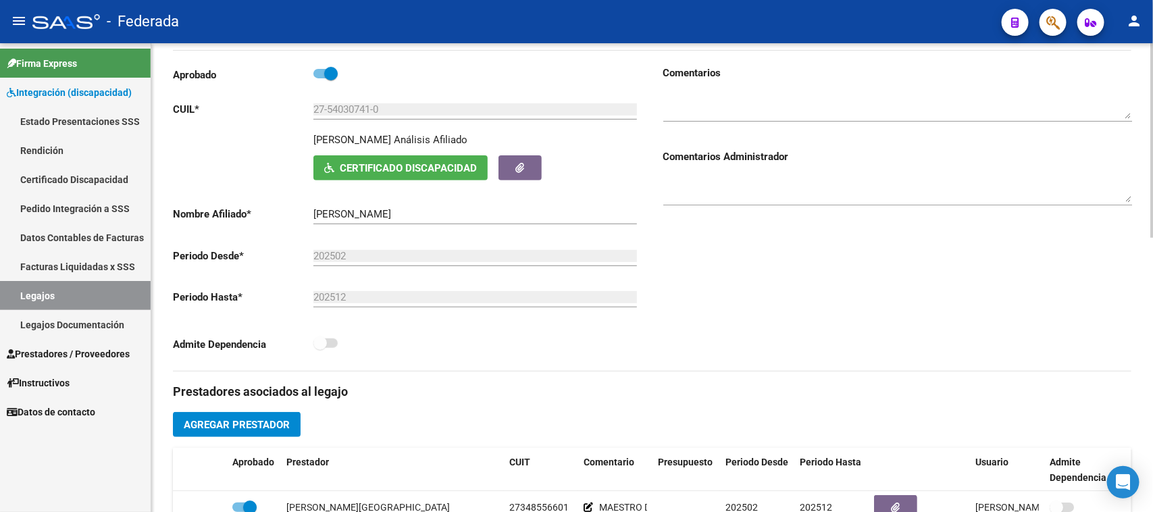
click at [336, 211] on input "[PERSON_NAME]" at bounding box center [476, 214] width 324 height 12
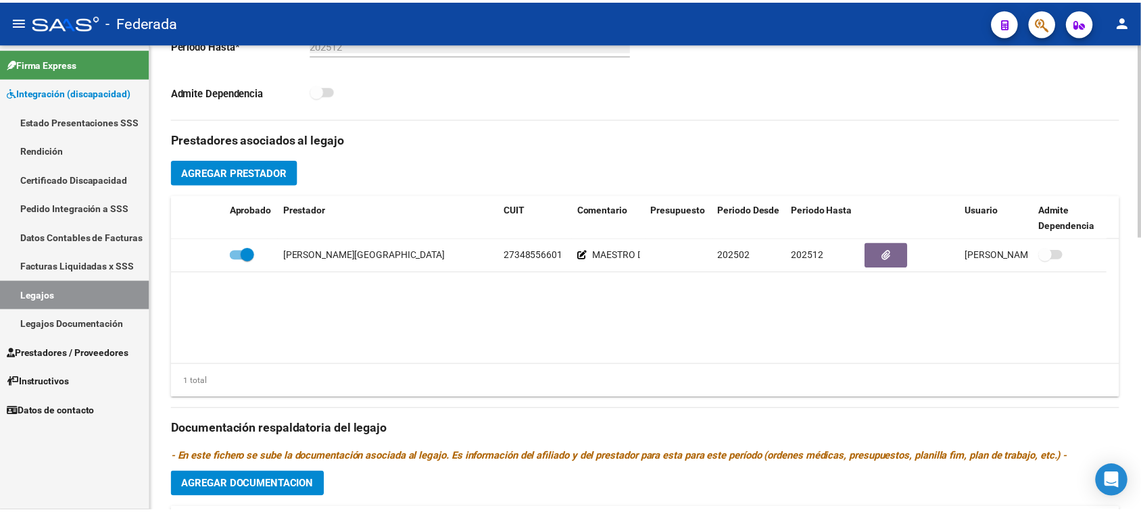
scroll to position [422, 0]
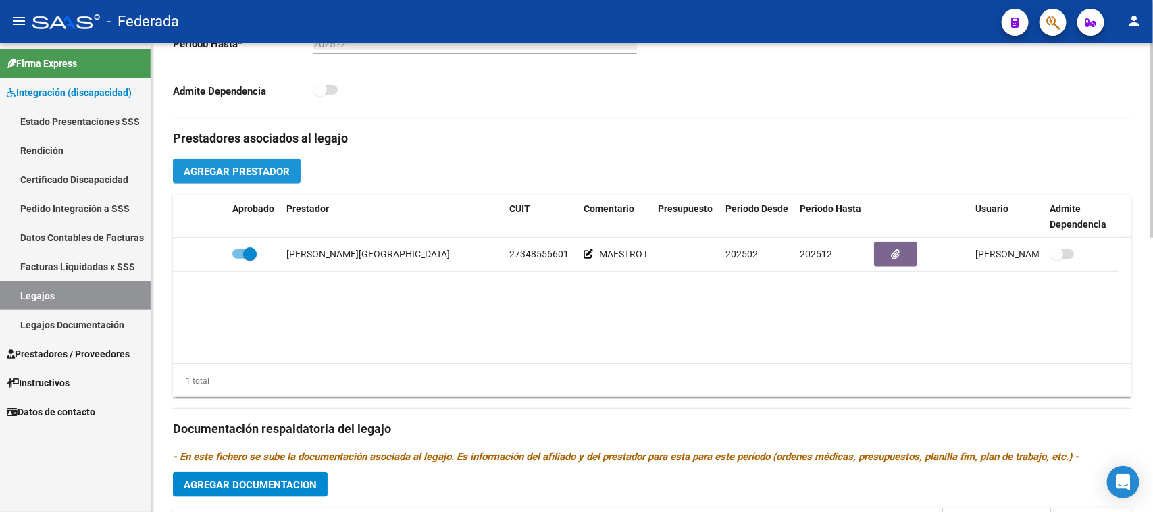
click at [272, 164] on button "Agregar Prestador" at bounding box center [237, 171] width 128 height 25
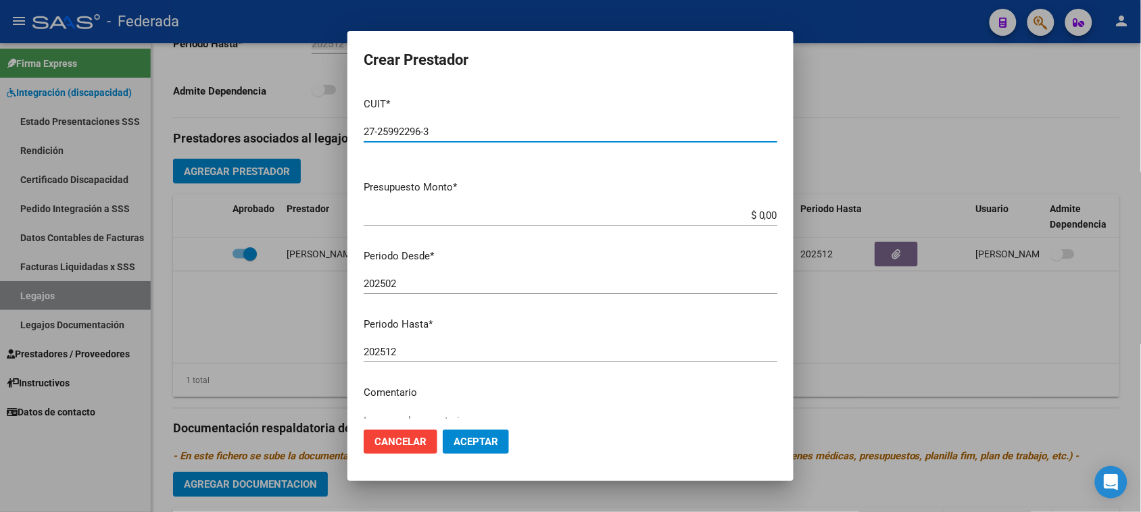
type input "27-25992296-3"
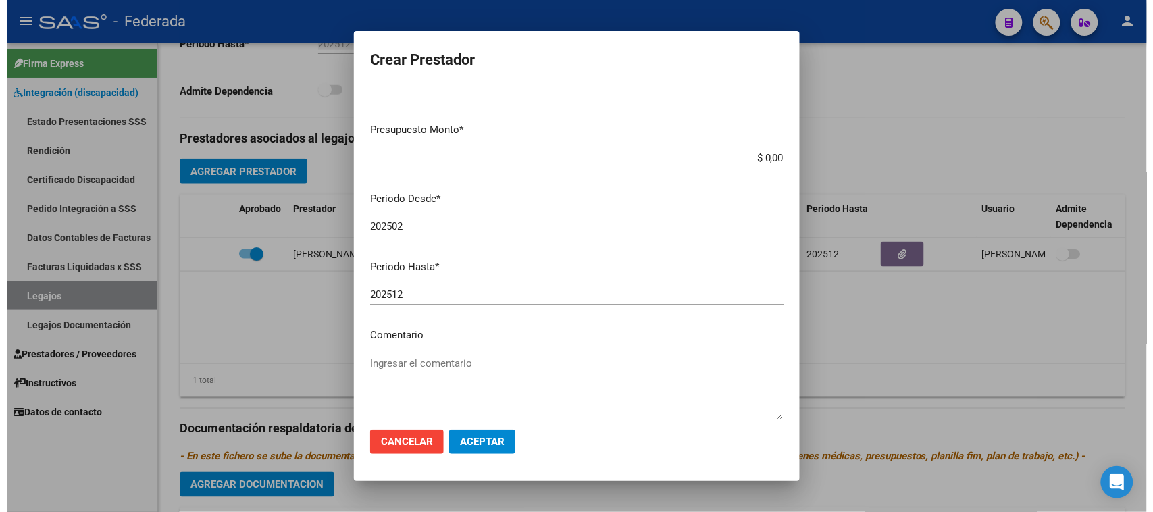
scroll to position [129, 0]
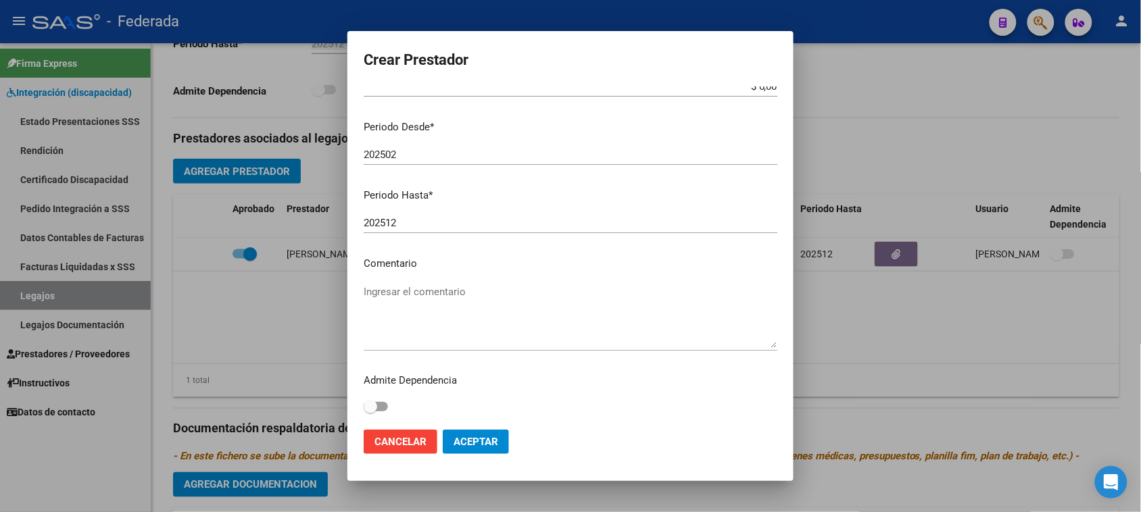
click at [447, 295] on textarea "Ingresar el comentario" at bounding box center [571, 316] width 414 height 64
paste textarea "PSICOLOGÍA"
type textarea "PSICOLOGÍA"
click at [463, 436] on span "Aceptar" at bounding box center [475, 442] width 45 height 12
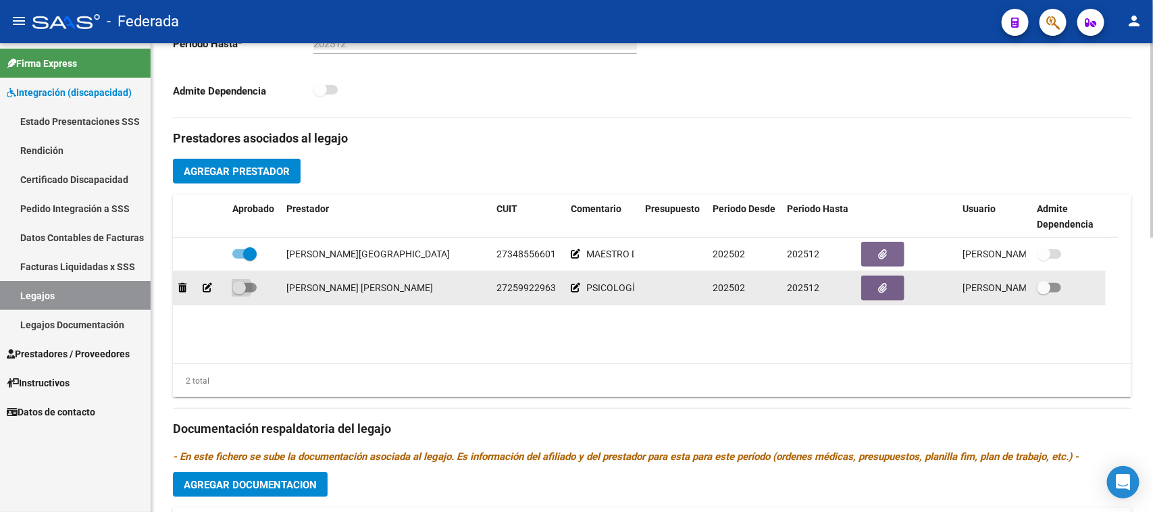
click at [239, 288] on span at bounding box center [239, 288] width 14 height 14
click at [239, 293] on input "checkbox" at bounding box center [239, 293] width 1 height 1
checkbox input "true"
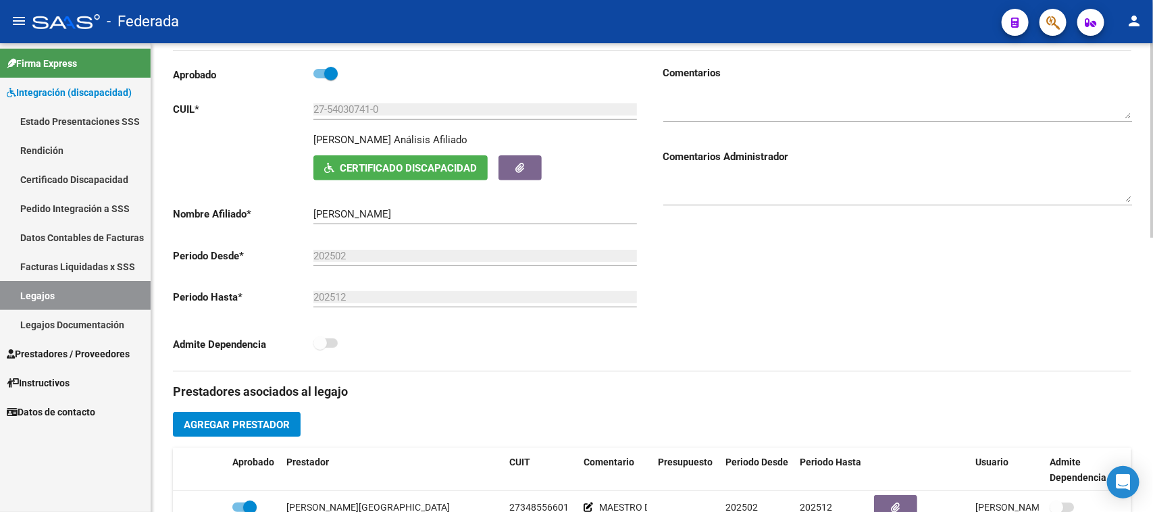
scroll to position [0, 0]
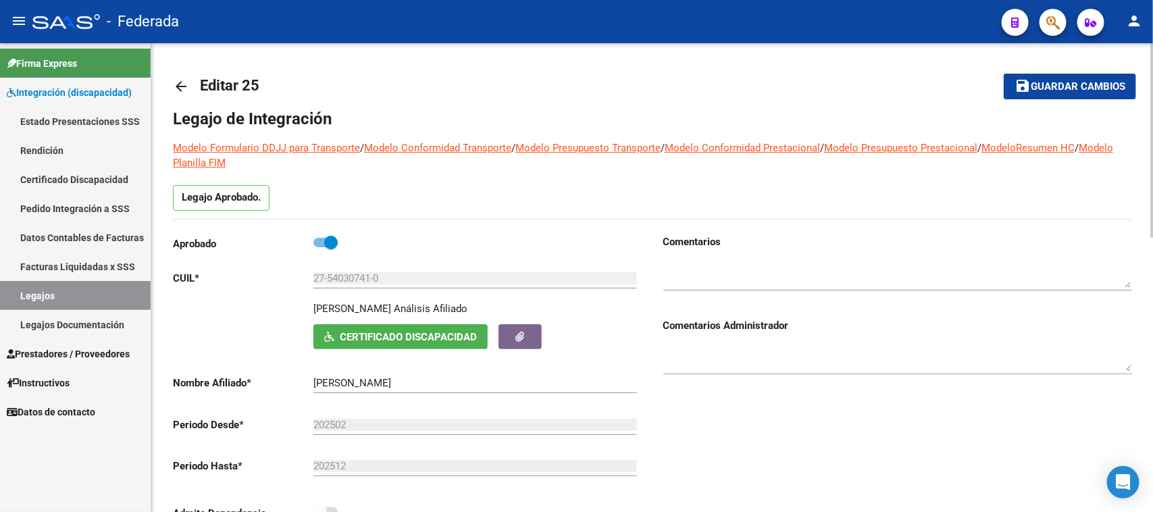
click at [1024, 82] on mat-icon "save" at bounding box center [1023, 86] width 16 height 16
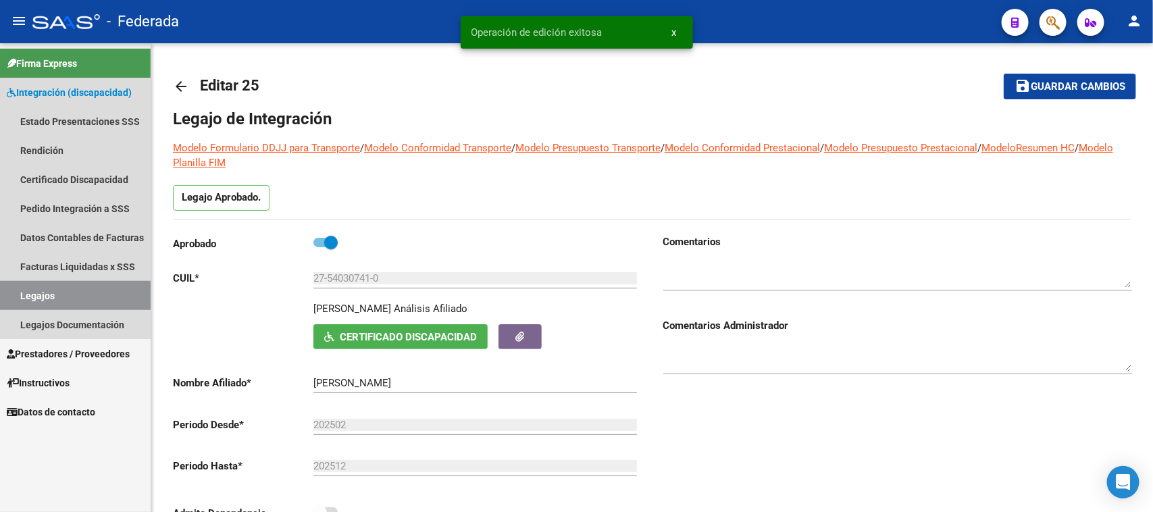
click at [115, 297] on link "Legajos" at bounding box center [75, 295] width 151 height 29
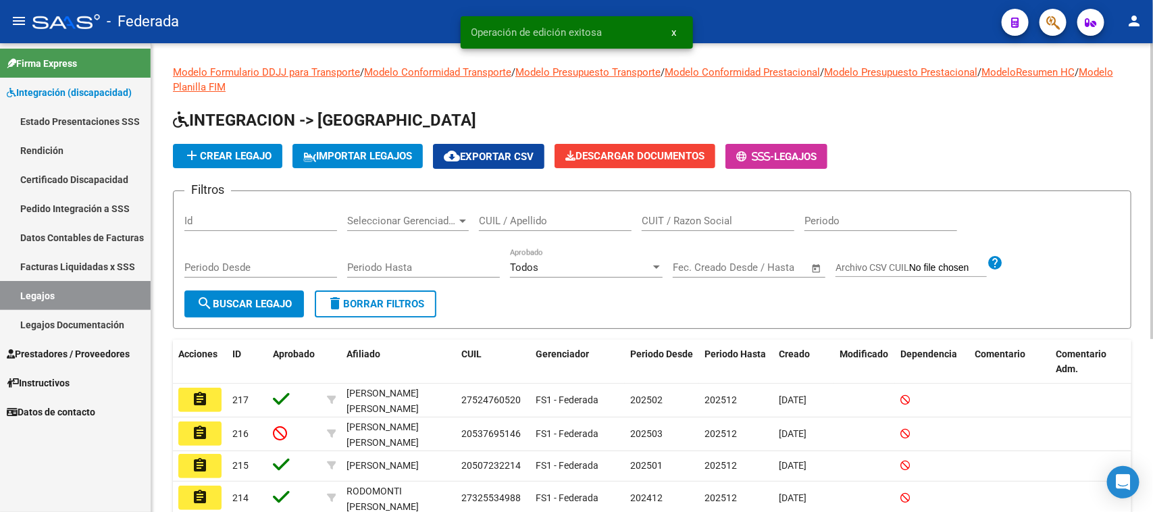
scroll to position [84, 0]
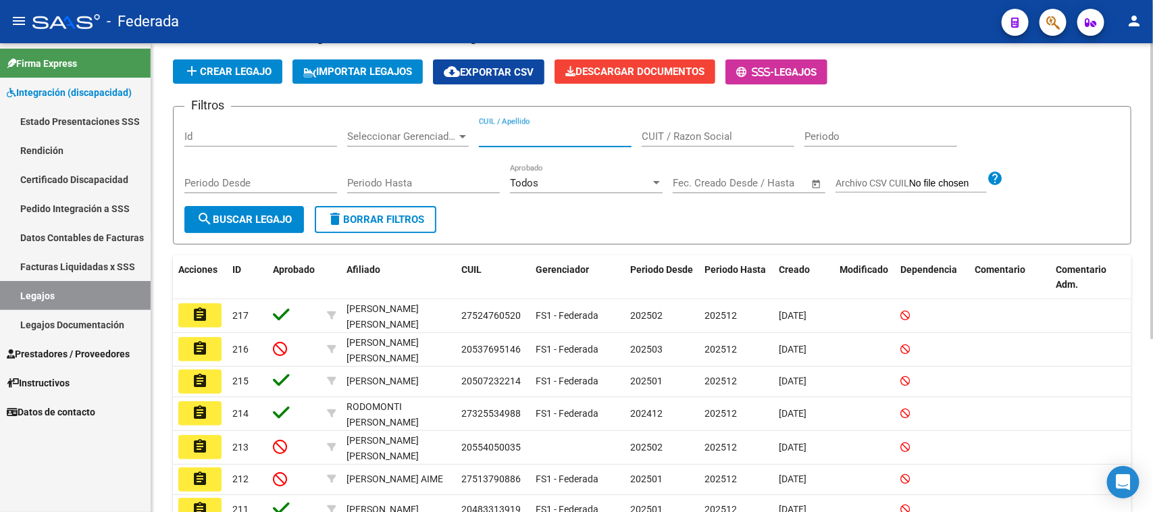
click at [509, 136] on input "CUIL / Apellido" at bounding box center [555, 136] width 153 height 12
paste input "27229676100"
type input "27229676100"
click at [281, 206] on button "search Buscar Legajo" at bounding box center [244, 219] width 120 height 27
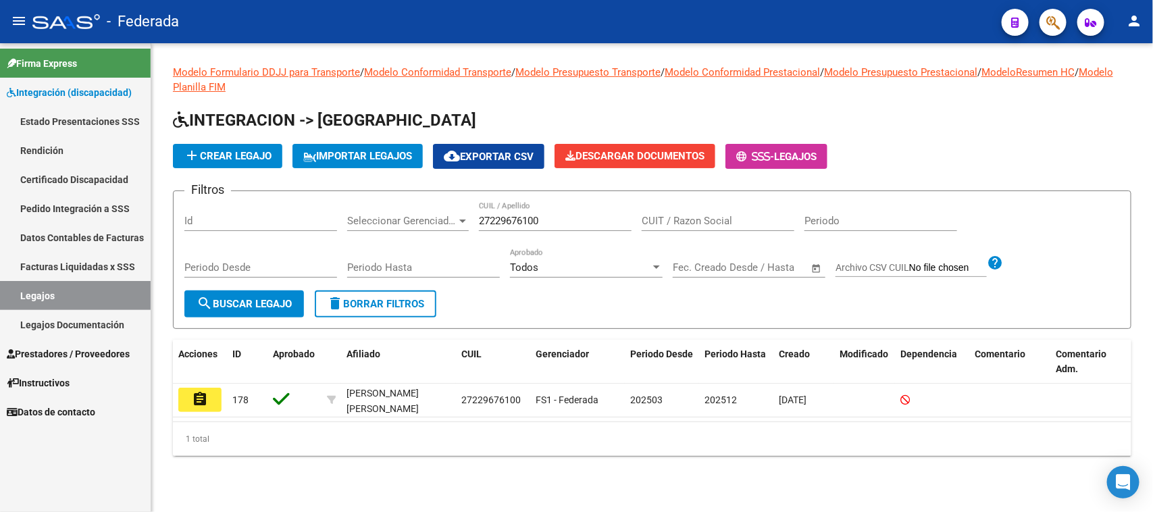
scroll to position [0, 0]
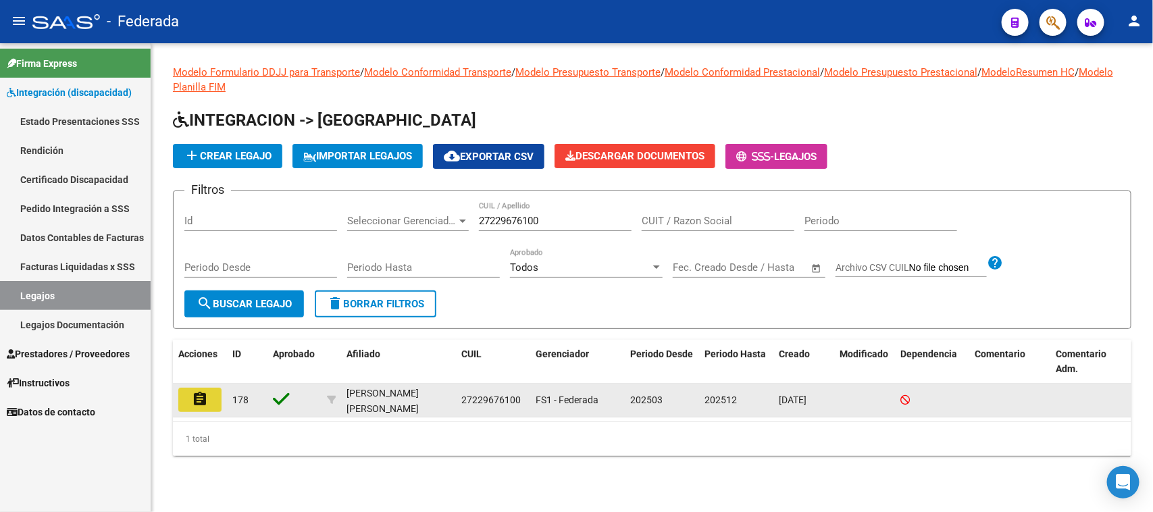
click at [196, 399] on mat-icon "assignment" at bounding box center [200, 399] width 16 height 16
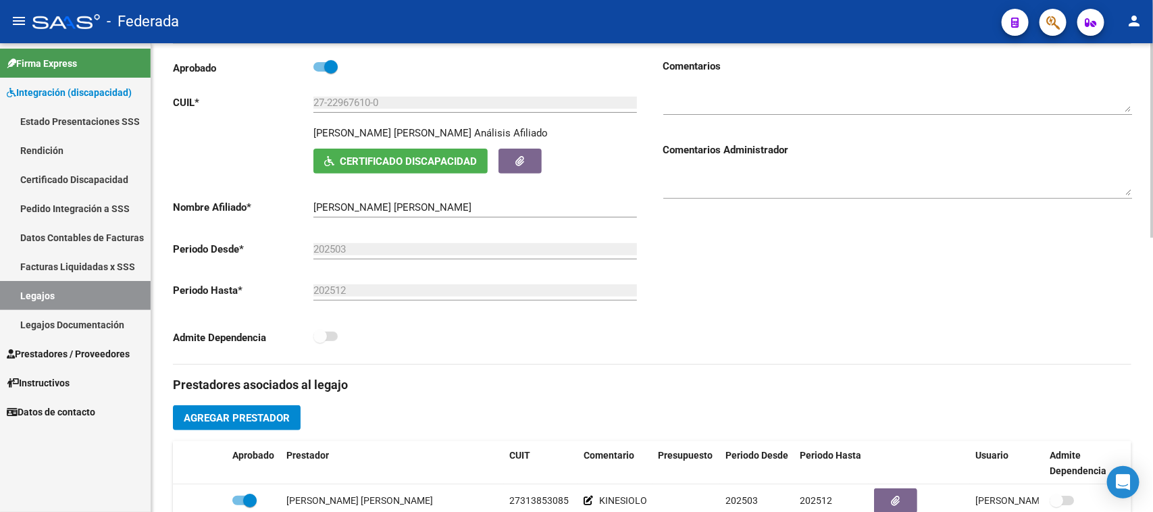
scroll to position [169, 0]
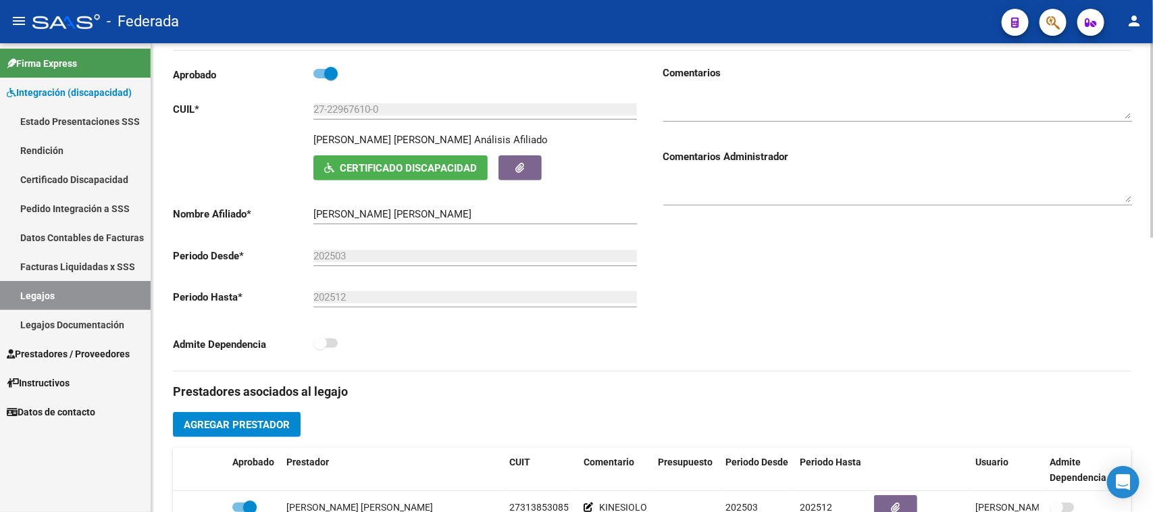
click at [331, 217] on input "[PERSON_NAME] [PERSON_NAME]" at bounding box center [476, 214] width 324 height 12
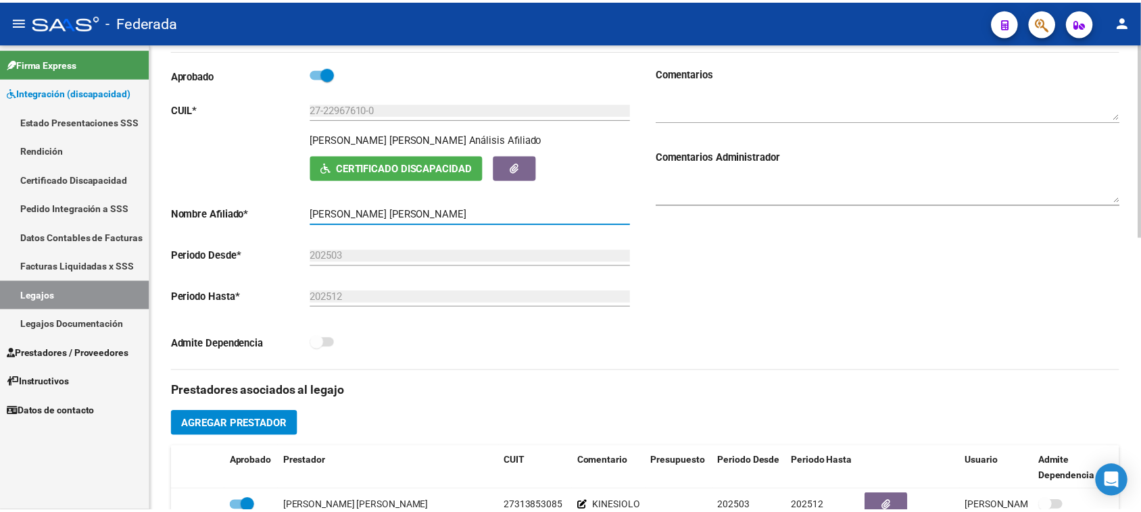
scroll to position [422, 0]
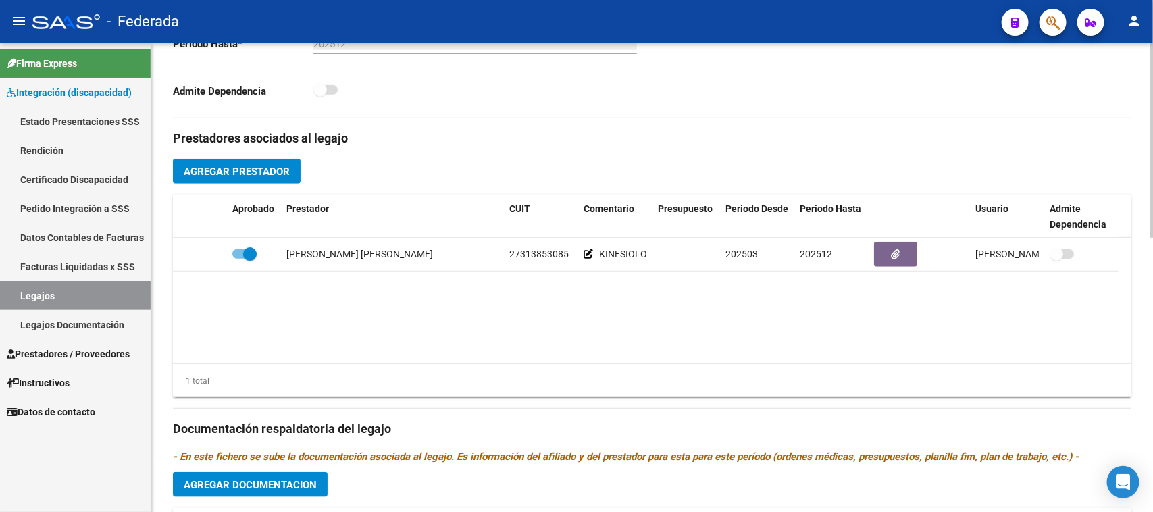
click at [270, 170] on span "Agregar Prestador" at bounding box center [237, 172] width 106 height 12
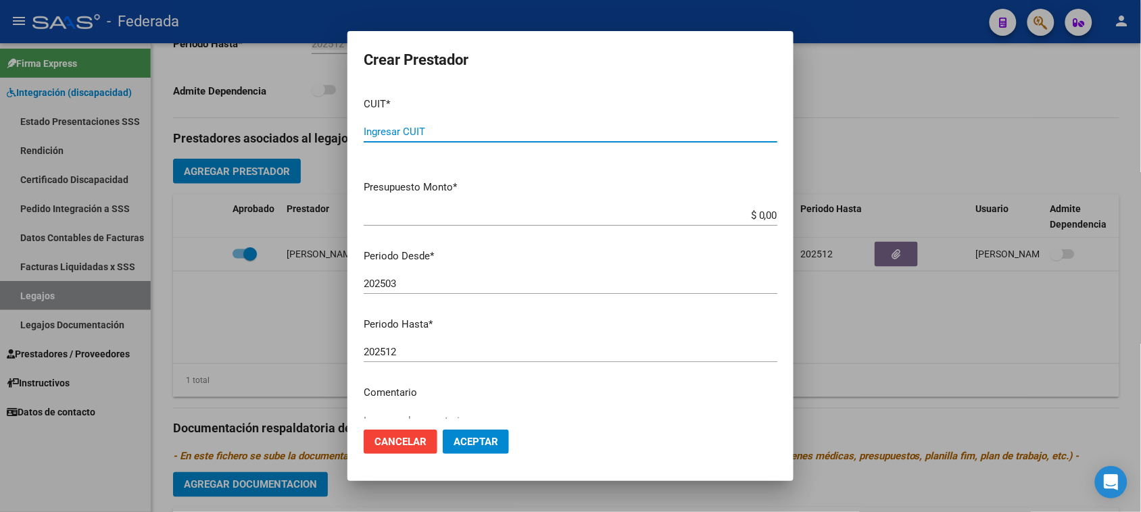
paste input "27-35705897-5"
type input "27-35705897-5"
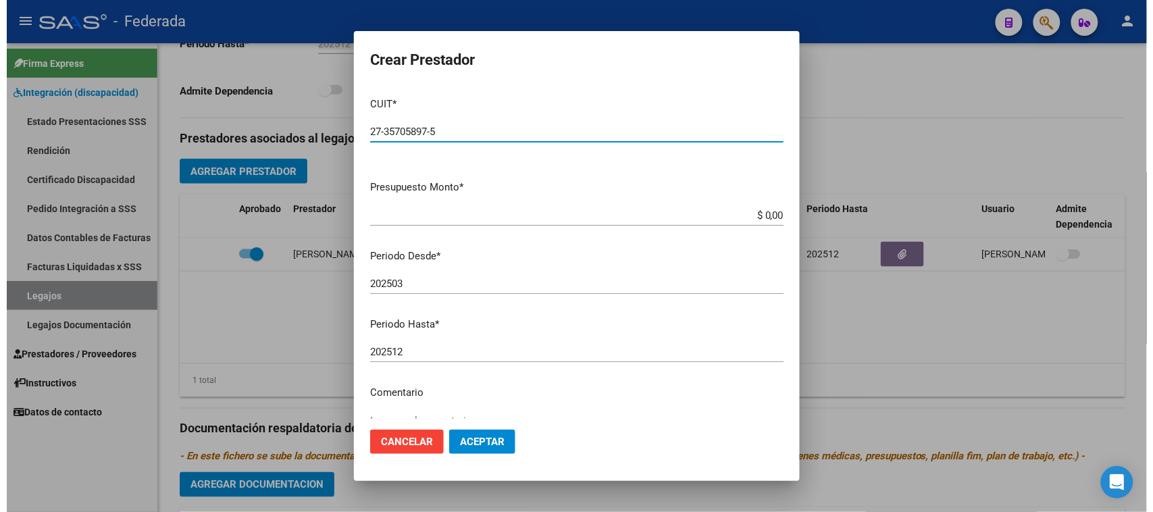
scroll to position [84, 0]
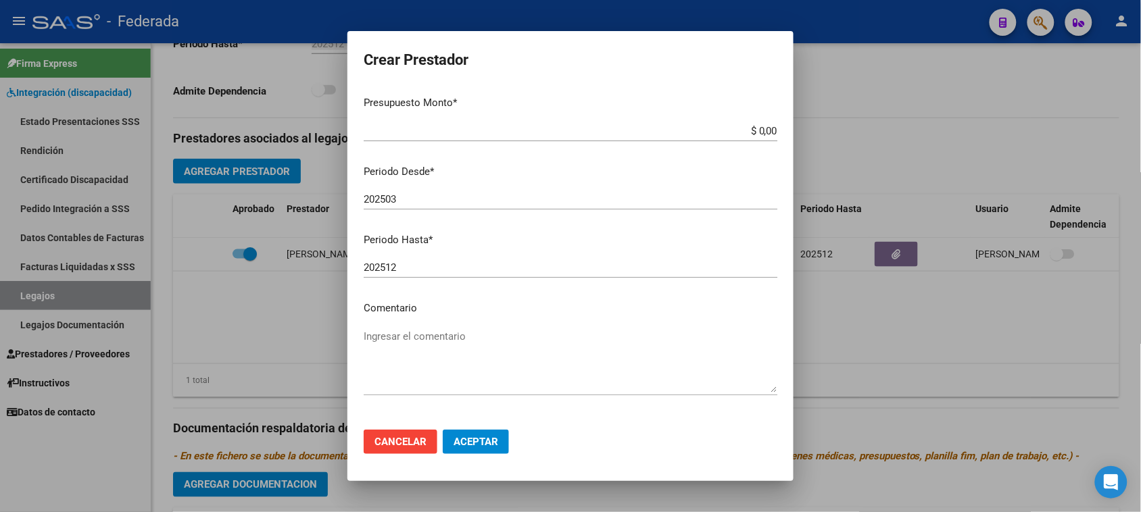
click at [419, 339] on textarea "Ingresar el comentario" at bounding box center [571, 361] width 414 height 64
paste textarea "PSICOLOGÍA"
type textarea "PSICOLOGÍA"
click at [459, 439] on span "Aceptar" at bounding box center [475, 442] width 45 height 12
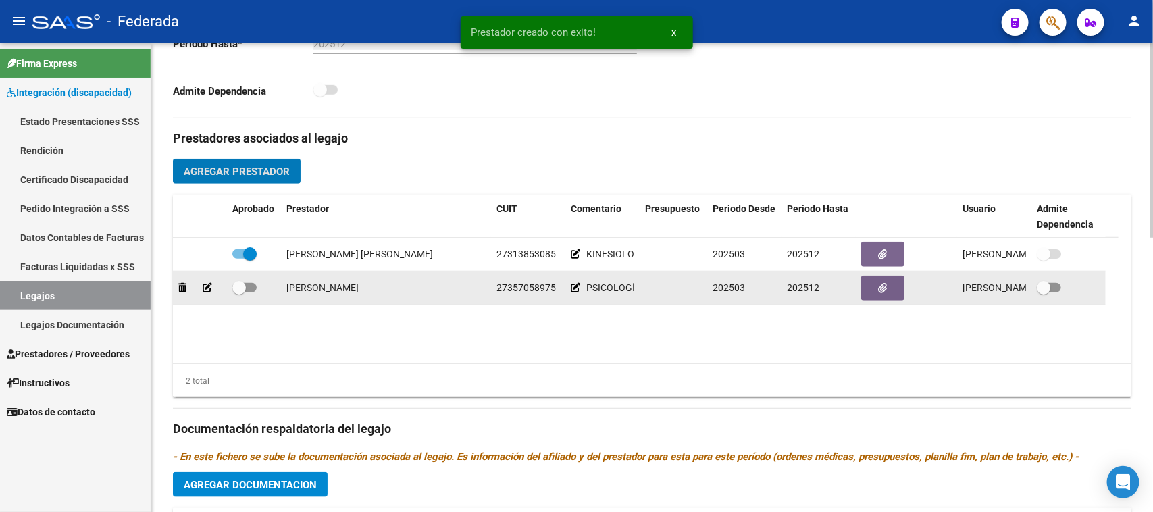
click at [240, 291] on span at bounding box center [239, 288] width 14 height 14
click at [239, 293] on input "checkbox" at bounding box center [239, 293] width 1 height 1
checkbox input "true"
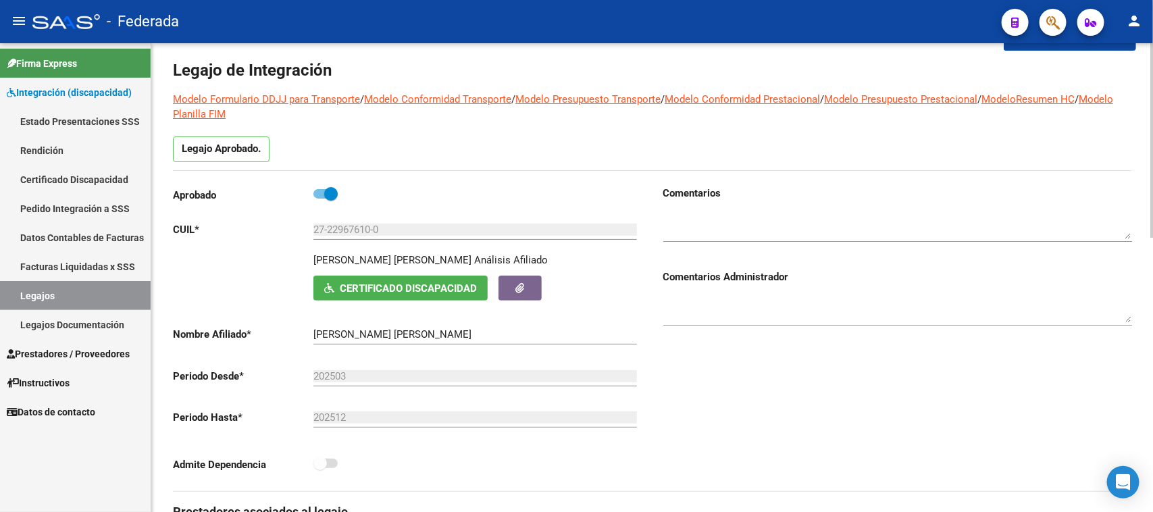
scroll to position [0, 0]
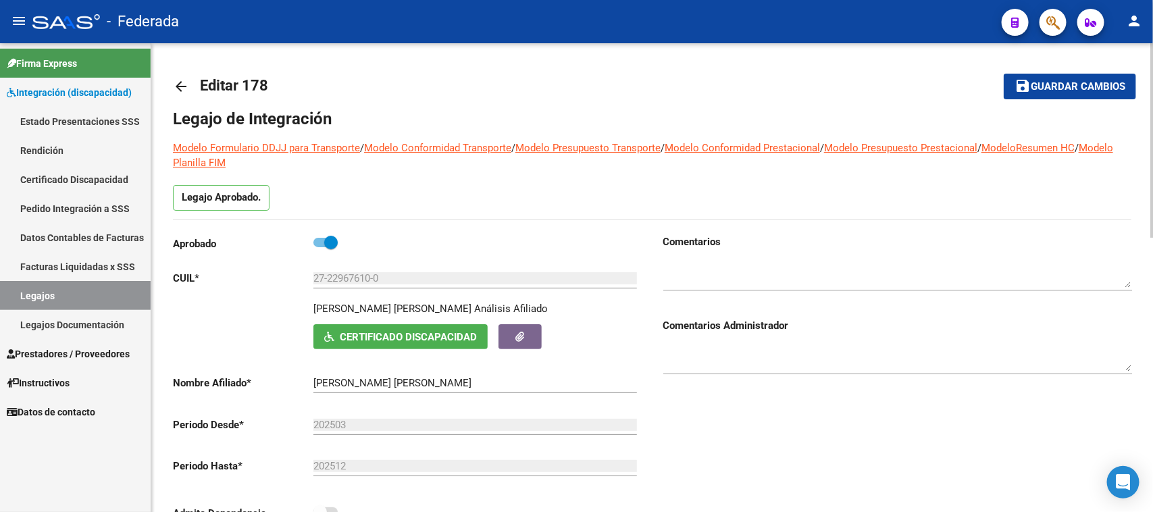
click at [1026, 88] on mat-icon "save" at bounding box center [1023, 86] width 16 height 16
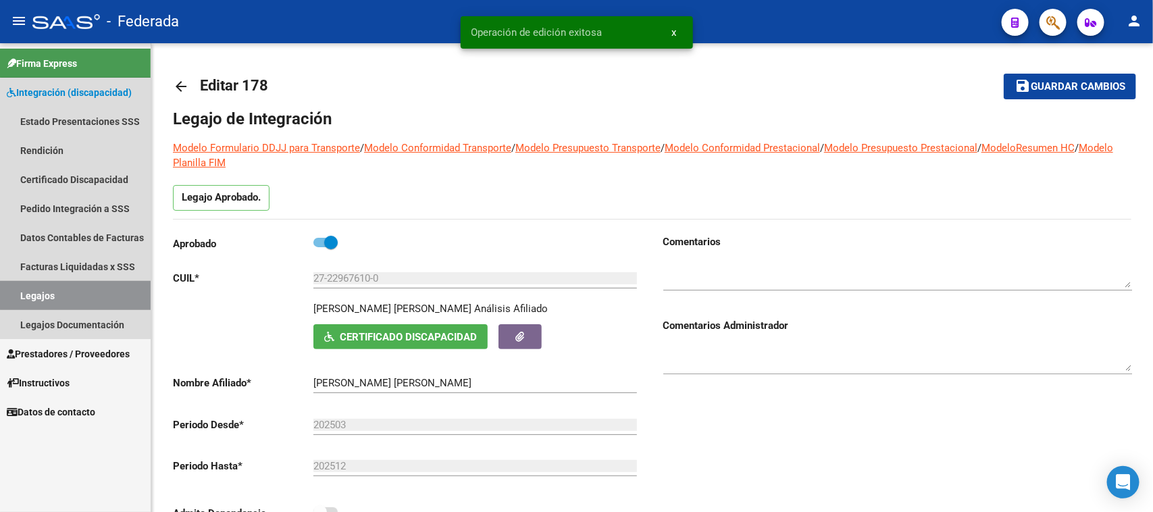
click at [93, 293] on link "Legajos" at bounding box center [75, 295] width 151 height 29
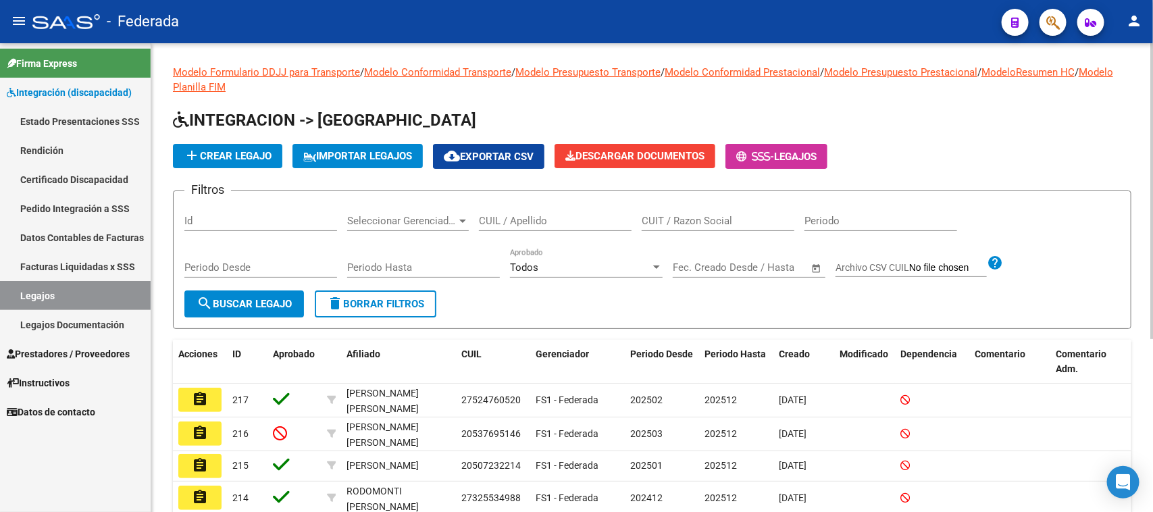
click at [514, 220] on input "CUIL / Apellido" at bounding box center [555, 221] width 153 height 12
paste input "27524712747"
type input "27524712747"
click at [278, 299] on span "search Buscar Legajo" at bounding box center [244, 304] width 95 height 12
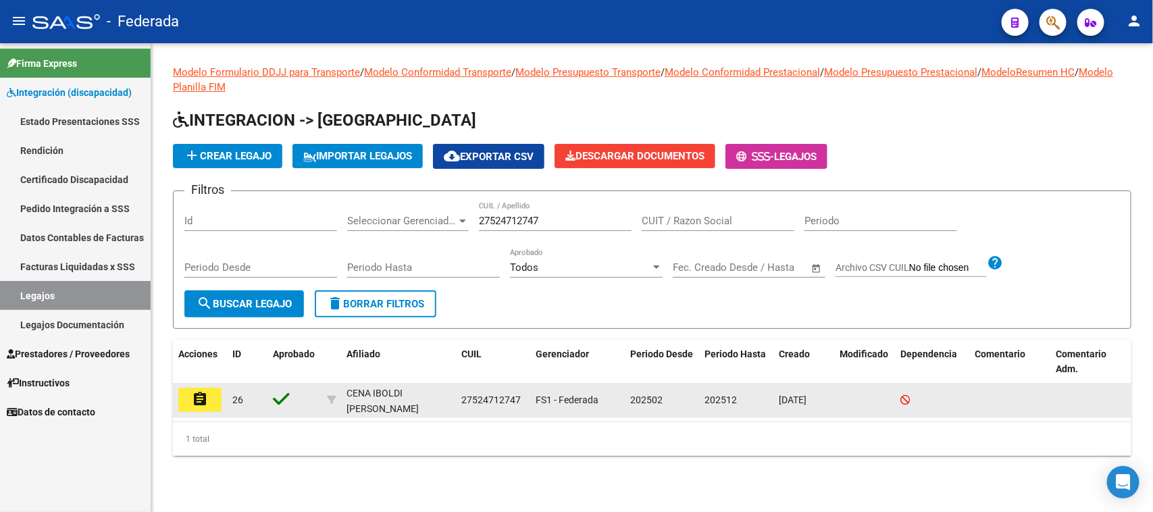
click at [201, 399] on mat-icon "assignment" at bounding box center [200, 399] width 16 height 16
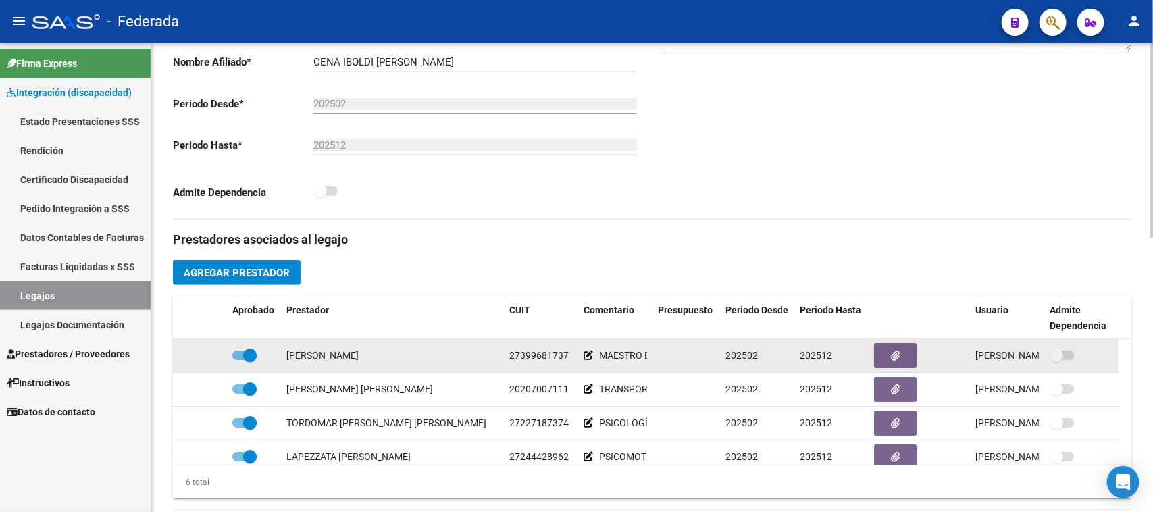
scroll to position [84, 0]
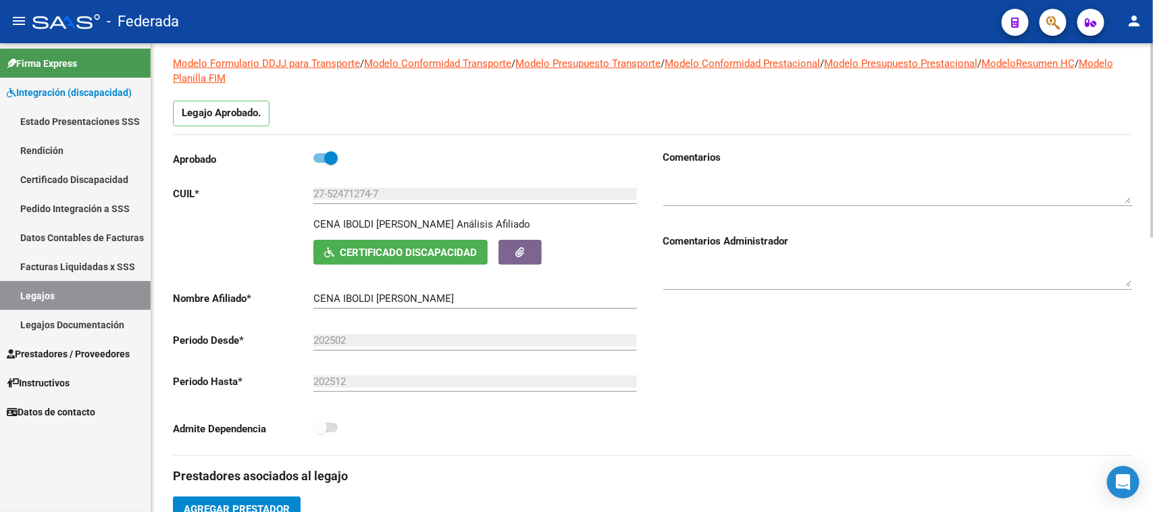
click at [324, 294] on input "CENA IBOLDI [PERSON_NAME]" at bounding box center [476, 299] width 324 height 12
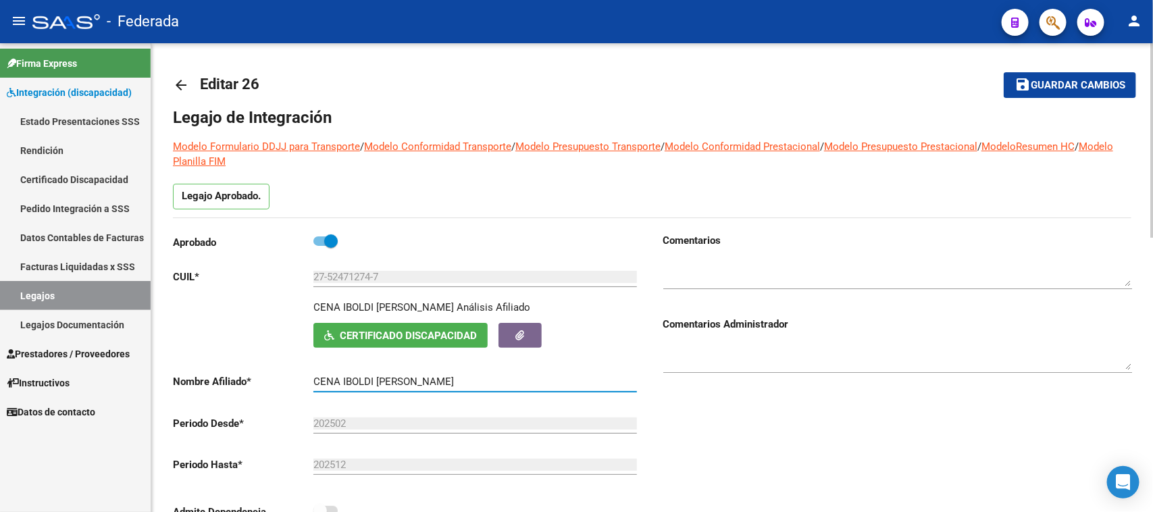
scroll to position [0, 0]
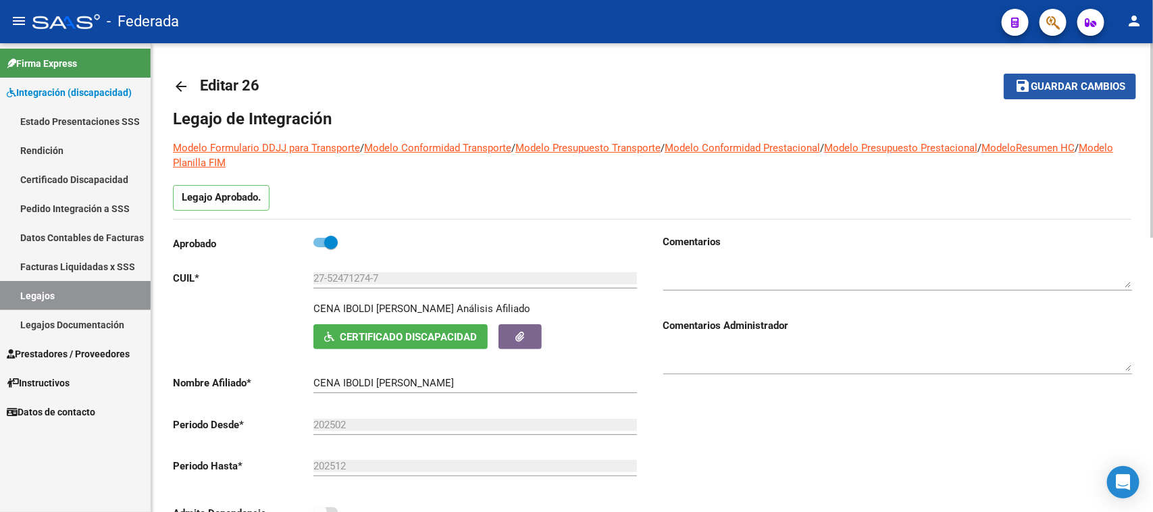
click at [1052, 78] on button "save Guardar cambios" at bounding box center [1070, 86] width 132 height 25
click at [38, 295] on link "Legajos" at bounding box center [75, 295] width 151 height 29
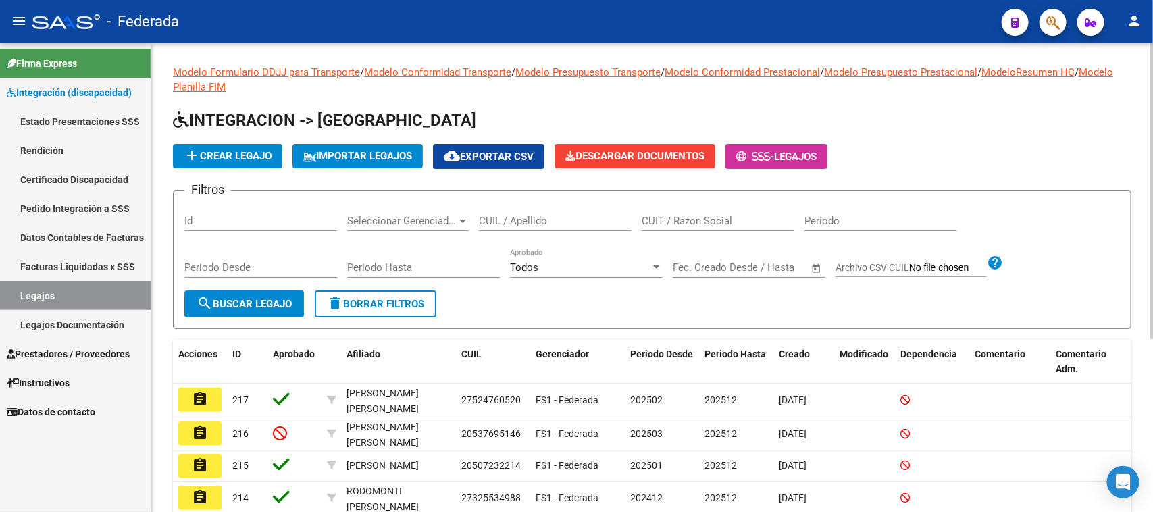
click at [507, 228] on div "CUIL / Apellido" at bounding box center [555, 216] width 153 height 29
click at [514, 215] on input "CUIL / Apellido" at bounding box center [555, 221] width 153 height 12
paste input "20526939833"
type input "20526939833"
click at [277, 309] on button "search Buscar Legajo" at bounding box center [244, 304] width 120 height 27
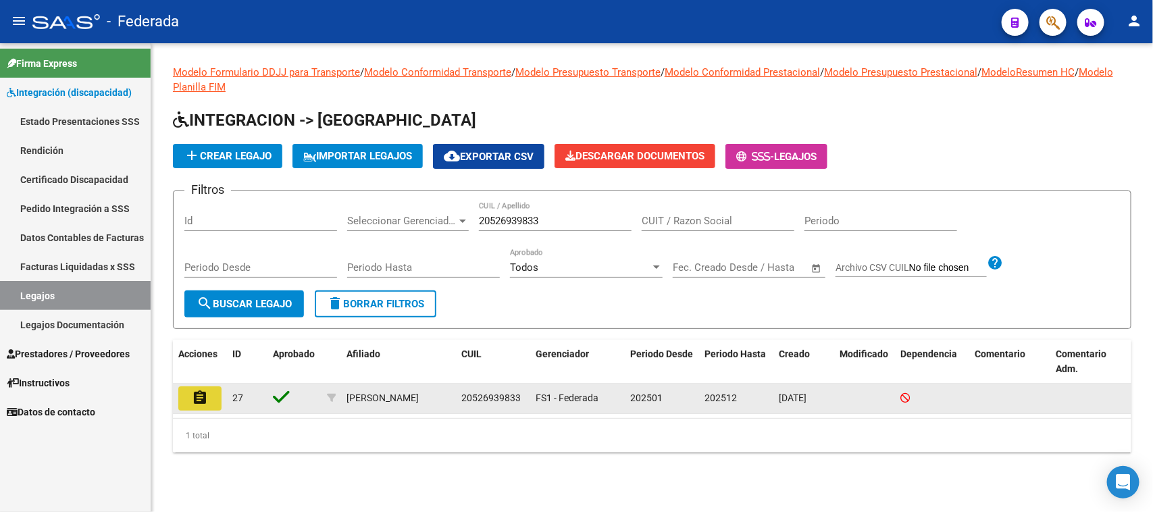
click at [207, 402] on mat-icon "assignment" at bounding box center [200, 398] width 16 height 16
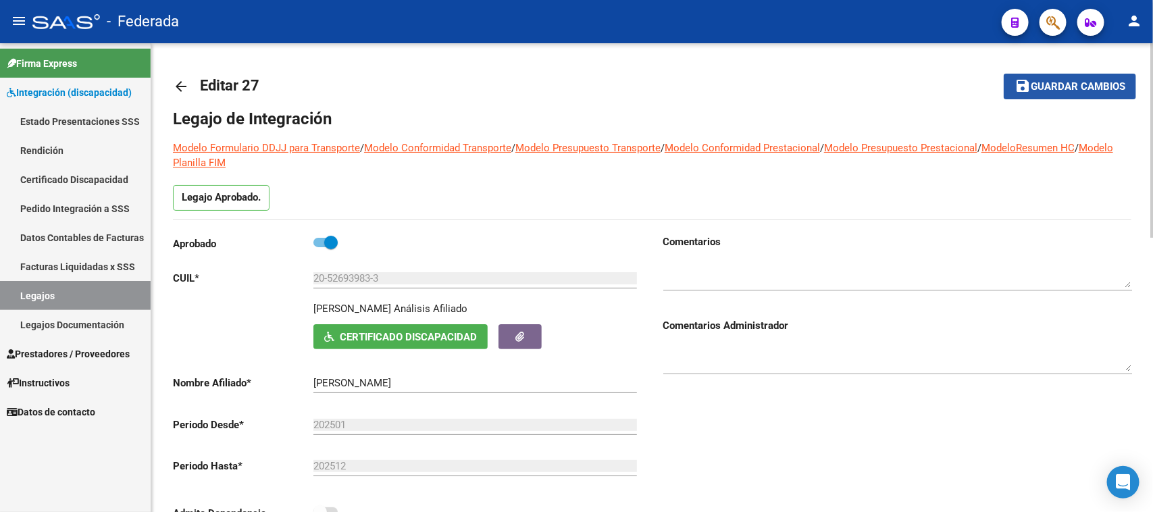
click at [1051, 76] on button "save Guardar cambios" at bounding box center [1070, 86] width 132 height 25
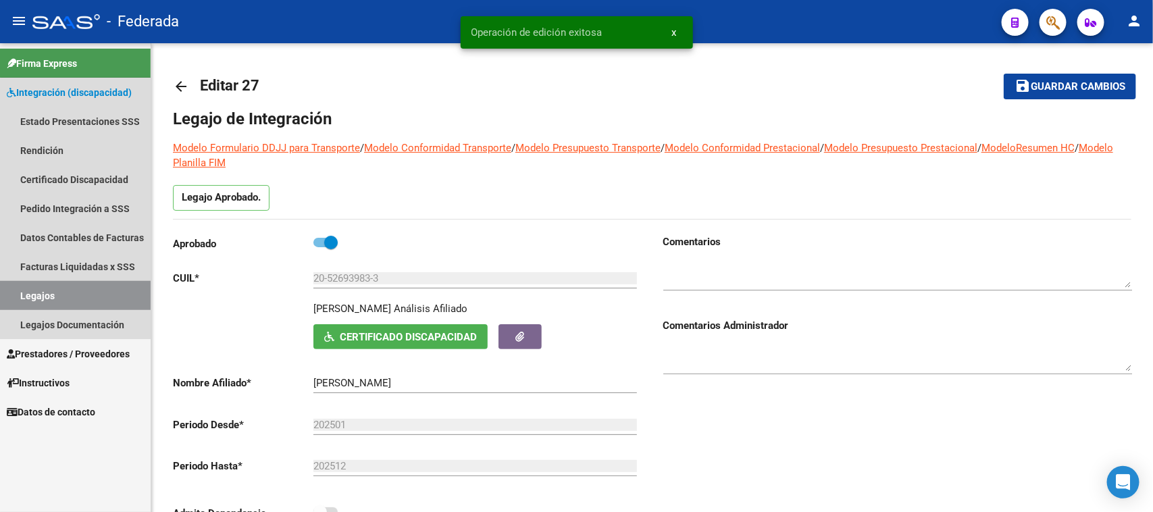
click at [119, 286] on link "Legajos" at bounding box center [75, 295] width 151 height 29
